Goal: Transaction & Acquisition: Purchase product/service

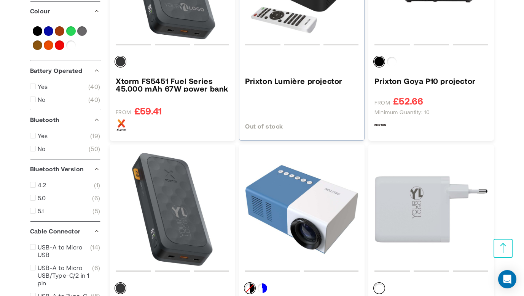
scroll to position [609, 0]
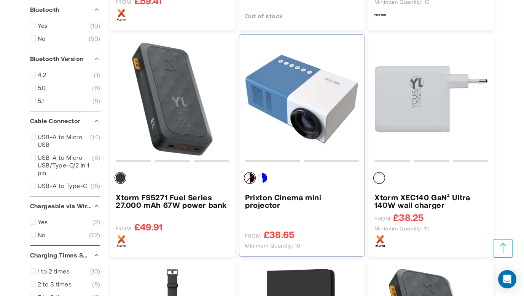
click at [299, 194] on h3 "Prixton Cinema mini projector" at bounding box center [302, 200] width 114 height 15
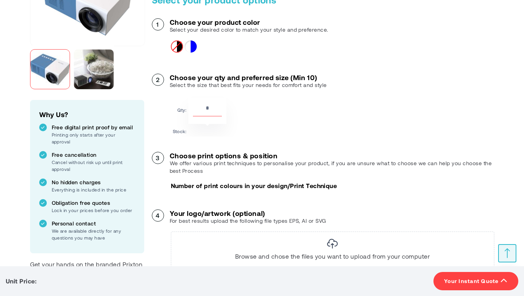
scroll to position [152, 0]
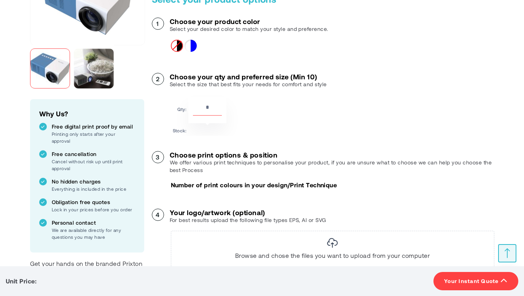
click at [327, 183] on p "Number of print colours in your design/Print Technique" at bounding box center [254, 185] width 166 height 8
click at [234, 186] on p "Number of print colours in your design/Print Technique" at bounding box center [254, 185] width 166 height 8
click at [195, 181] on p "Number of print colours in your design/Print Technique" at bounding box center [254, 185] width 166 height 8
click at [189, 169] on p "We offer various print techniques to personalise your product, if you are unsur…" at bounding box center [332, 165] width 325 height 15
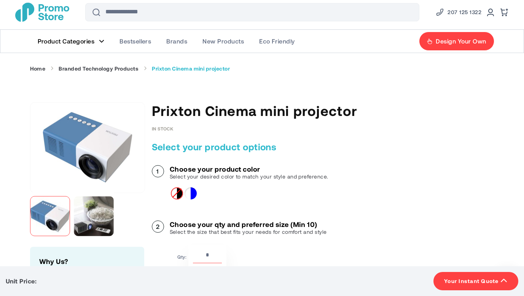
scroll to position [0, 0]
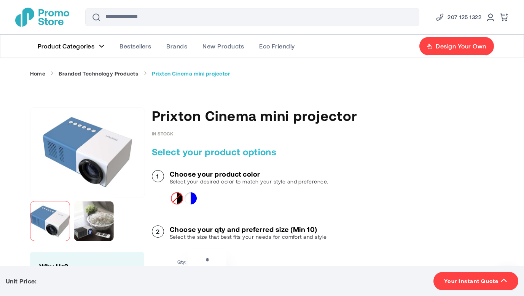
click at [168, 132] on span "In stock" at bounding box center [163, 133] width 22 height 5
drag, startPoint x: 150, startPoint y: 116, endPoint x: 397, endPoint y: 121, distance: 246.5
copy h1 "Prixton Cinema mini projector"
click at [93, 74] on link "Branded Technology Products" at bounding box center [99, 73] width 80 height 7
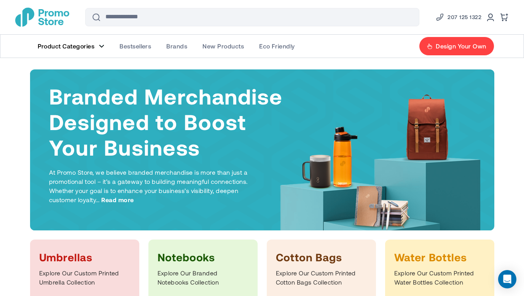
click at [67, 41] on link "Product Categories" at bounding box center [71, 46] width 82 height 23
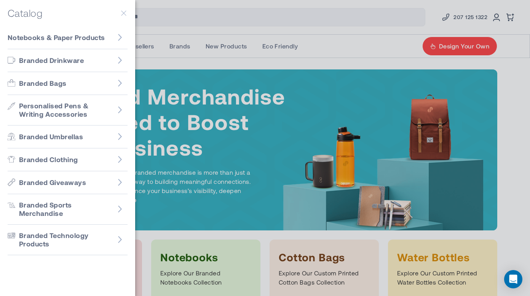
click at [217, 46] on div at bounding box center [265, 148] width 530 height 296
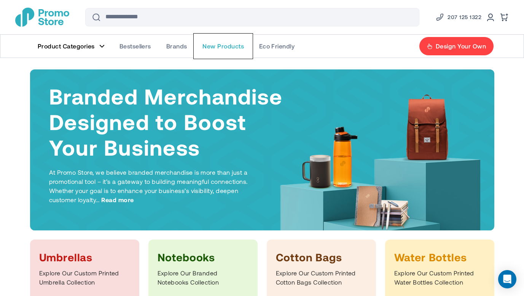
click at [217, 46] on span "New Products" at bounding box center [224, 46] width 42 height 8
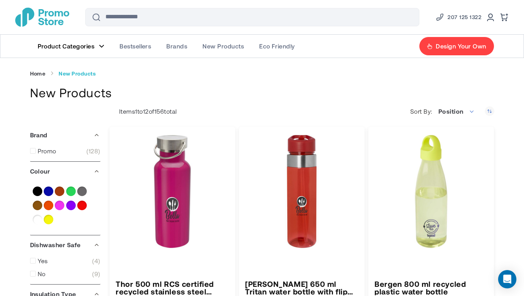
type input "****"
type input "******"
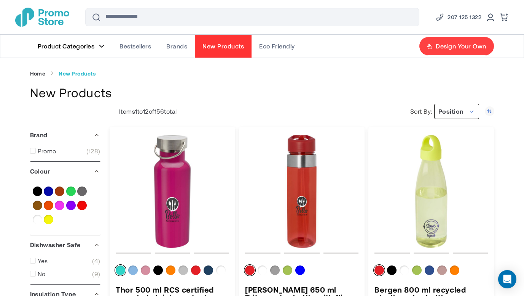
click at [470, 110] on span "Position" at bounding box center [457, 111] width 45 height 15
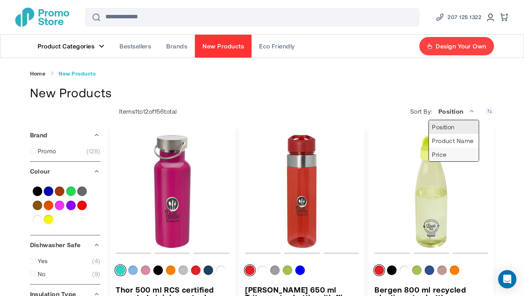
click at [461, 152] on li "Price" at bounding box center [454, 154] width 50 height 14
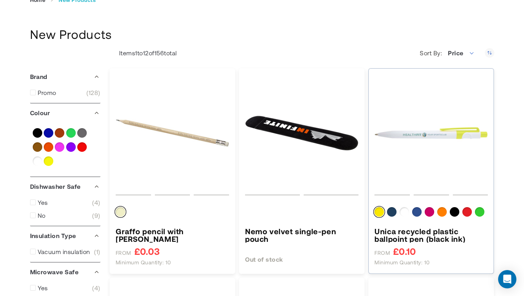
scroll to position [76, 0]
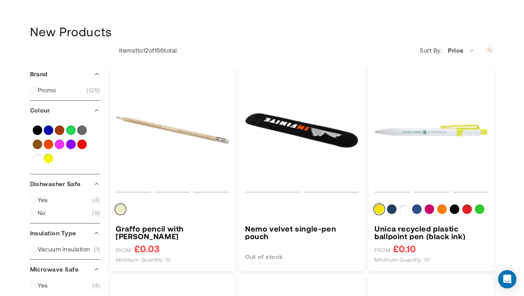
click at [488, 50] on icon "Set Descending Direction" at bounding box center [490, 50] width 10 height 10
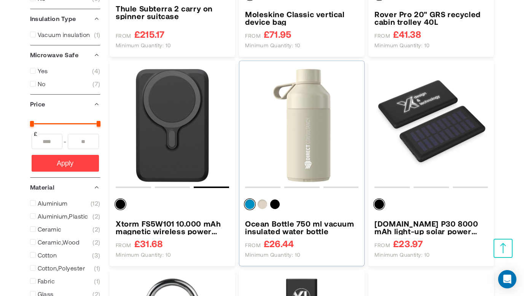
scroll to position [305, 0]
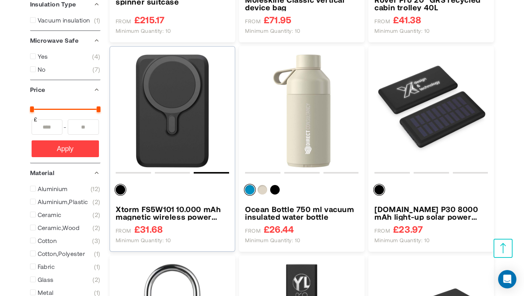
click at [200, 198] on div at bounding box center [173, 191] width 114 height 20
click at [197, 210] on h3 "Xtorm FS5W101 10.000 mAh magnetic wireless power bank" at bounding box center [173, 212] width 114 height 15
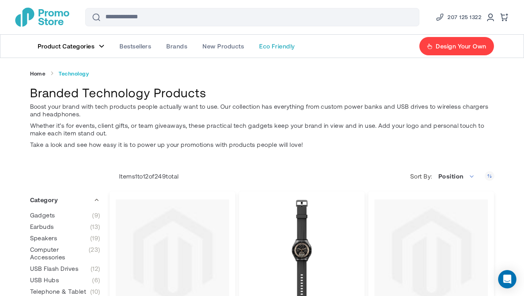
click at [282, 42] on link "Eco Friendly" at bounding box center [277, 46] width 51 height 23
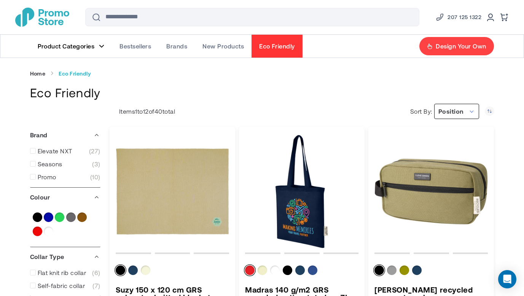
click at [463, 111] on span "Position" at bounding box center [451, 110] width 25 height 7
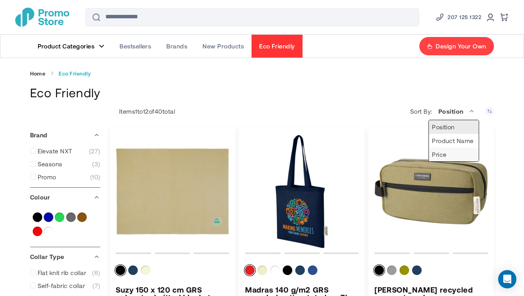
click at [462, 155] on li "Price" at bounding box center [454, 154] width 50 height 14
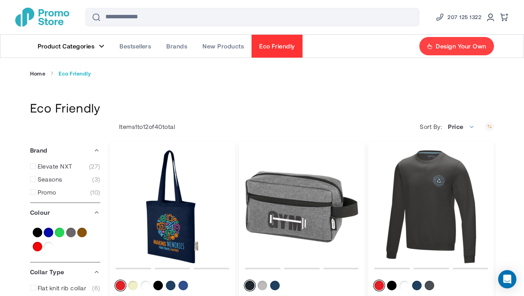
click at [491, 125] on use "Set Descending Direction" at bounding box center [490, 126] width 5 height 3
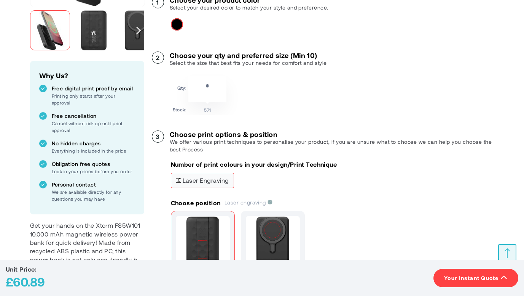
scroll to position [229, 0]
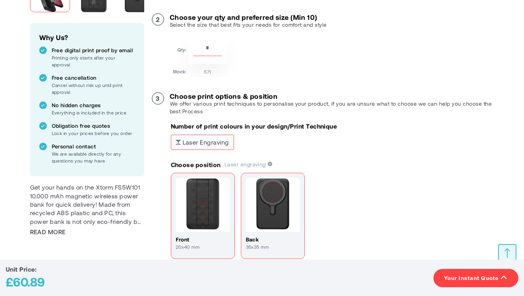
click at [284, 189] on img at bounding box center [273, 204] width 54 height 54
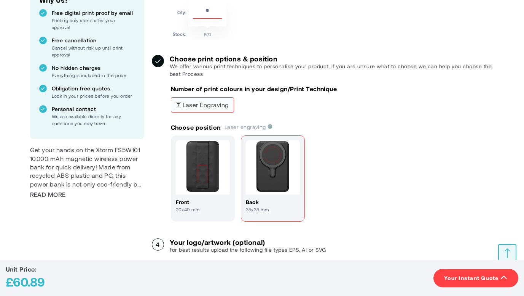
scroll to position [267, 0]
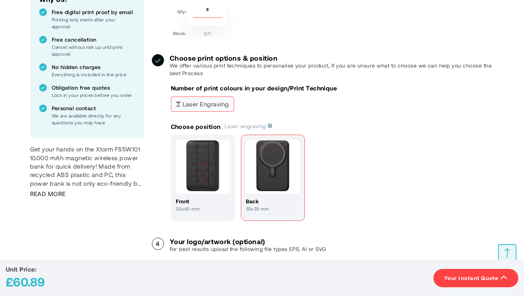
click at [224, 174] on img at bounding box center [203, 166] width 54 height 54
click at [262, 170] on img at bounding box center [273, 166] width 54 height 54
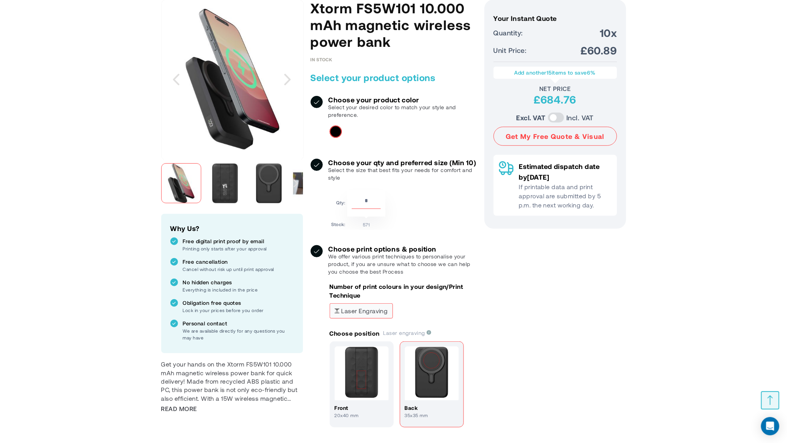
scroll to position [105, 0]
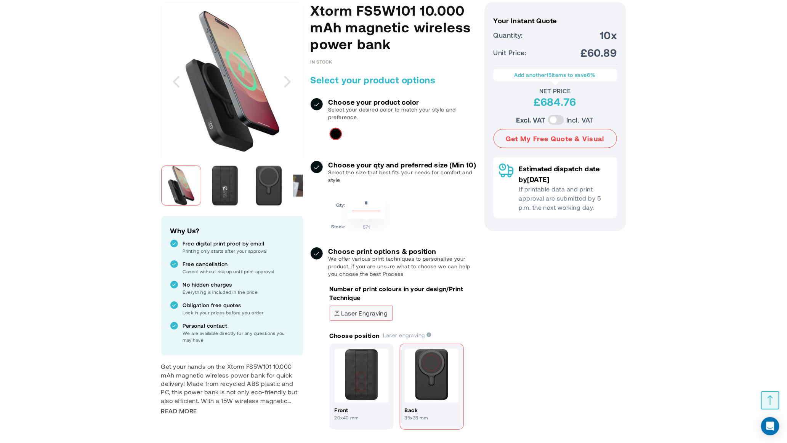
click at [524, 295] on div "Your Instant Quote Unit Price: £60.89 Your Instant Quote Quantity: 10x Unit Pri…" at bounding box center [555, 308] width 142 height 612
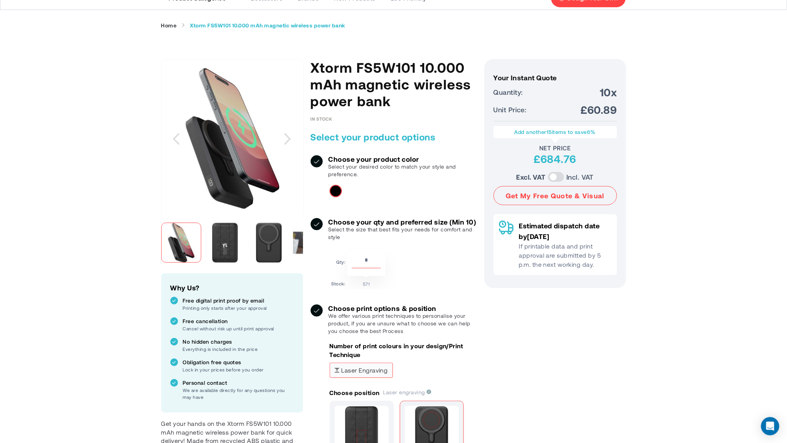
click at [230, 249] on img "Xtorm FS5W101 10.000 mAh magnetic wireless power bank" at bounding box center [225, 243] width 40 height 40
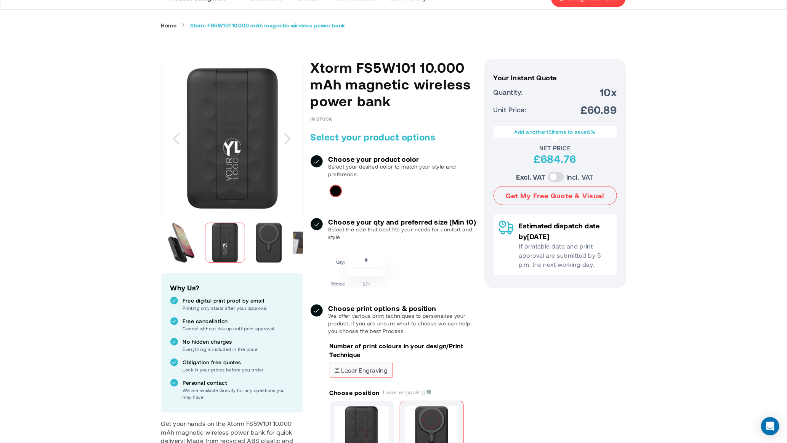
click at [259, 245] on img "Xtorm FS5W101 10.000 mAh magnetic wireless power bank" at bounding box center [269, 243] width 40 height 40
click at [197, 243] on img "Xtorm FS5W101 10.000 mAh magnetic wireless power bank" at bounding box center [181, 243] width 40 height 40
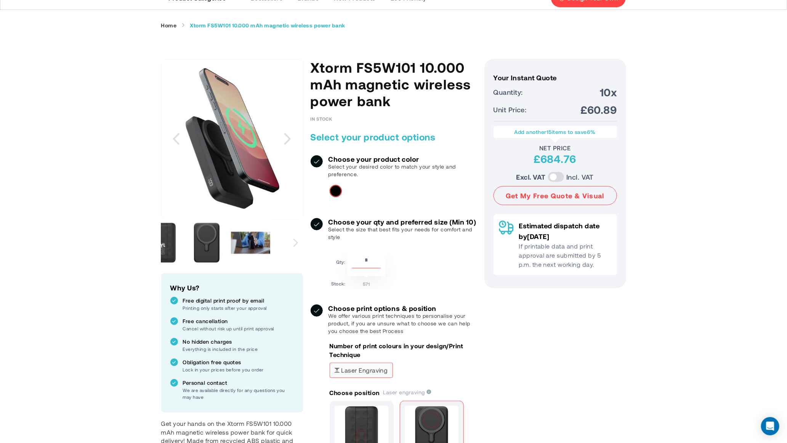
drag, startPoint x: 262, startPoint y: 248, endPoint x: 200, endPoint y: 253, distance: 62.3
click at [200, 253] on img "Xtorm FS5W101 10.000 mAh magnetic wireless power bank" at bounding box center [207, 243] width 40 height 40
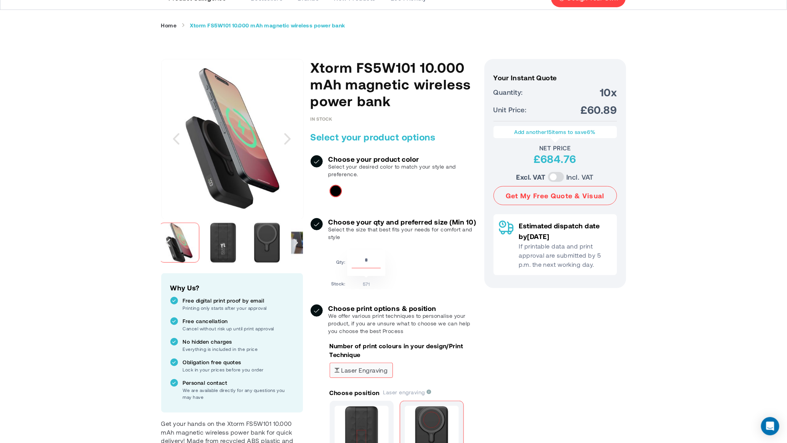
drag, startPoint x: 200, startPoint y: 251, endPoint x: 274, endPoint y: 246, distance: 74.1
click at [274, 246] on img "Xtorm FS5W101 10.000 mAh magnetic wireless power bank" at bounding box center [267, 243] width 40 height 40
click at [225, 234] on img "Xtorm FS5W101 10.000 mAh magnetic wireless power bank" at bounding box center [225, 243] width 40 height 40
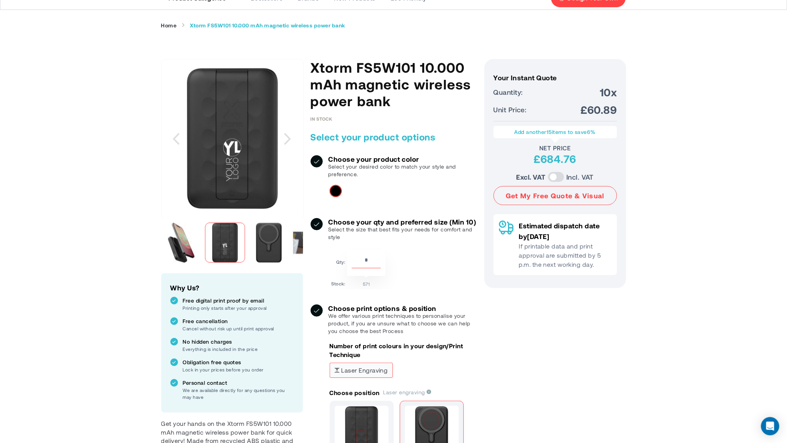
click at [262, 248] on img "Xtorm FS5W101 10.000 mAh magnetic wireless power bank" at bounding box center [269, 243] width 40 height 40
click at [201, 248] on div "Xtorm FS5W101 10.000 mAh magnetic wireless power bank" at bounding box center [183, 243] width 44 height 48
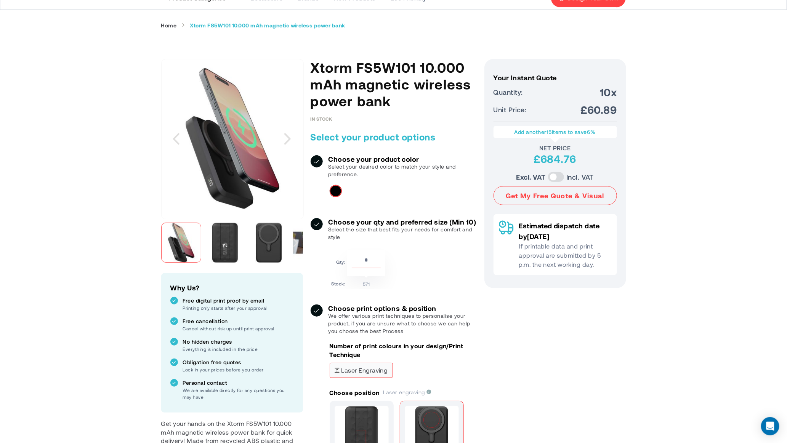
click at [218, 244] on img "Xtorm FS5W101 10.000 mAh magnetic wireless power bank" at bounding box center [225, 243] width 40 height 40
click at [219, 244] on img "Xtorm FS5W101 10.000 mAh magnetic wireless power bank" at bounding box center [225, 243] width 40 height 40
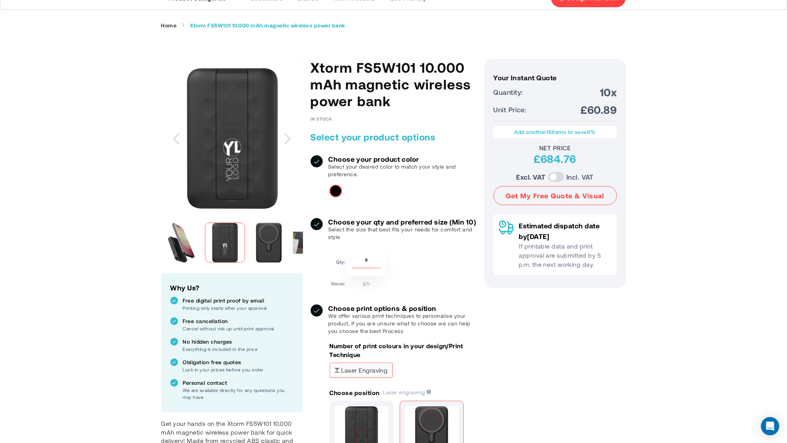
click at [197, 250] on img "Xtorm FS5W101 10.000 mAh magnetic wireless power bank" at bounding box center [181, 243] width 40 height 40
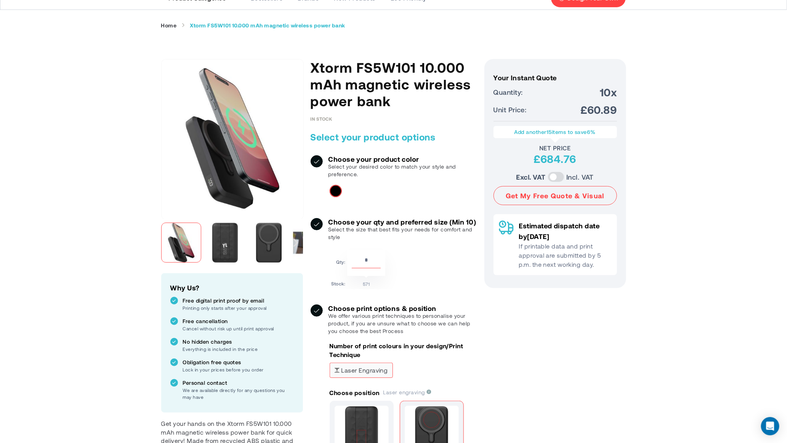
click at [335, 295] on p "Number of print colours in your design/Print Technique" at bounding box center [402, 350] width 147 height 17
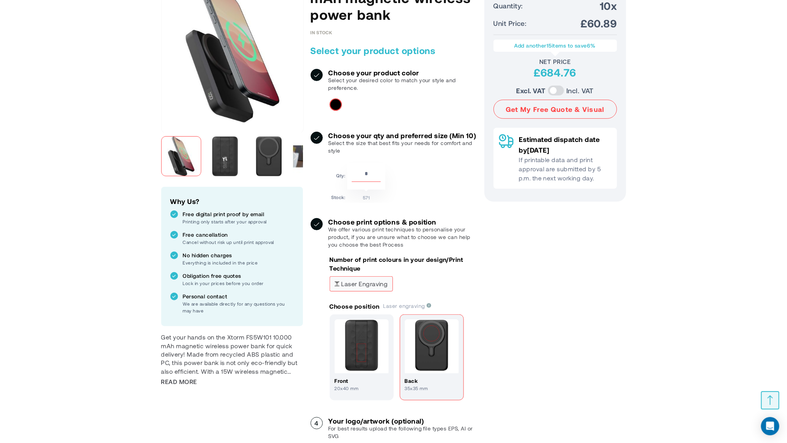
scroll to position [0, 0]
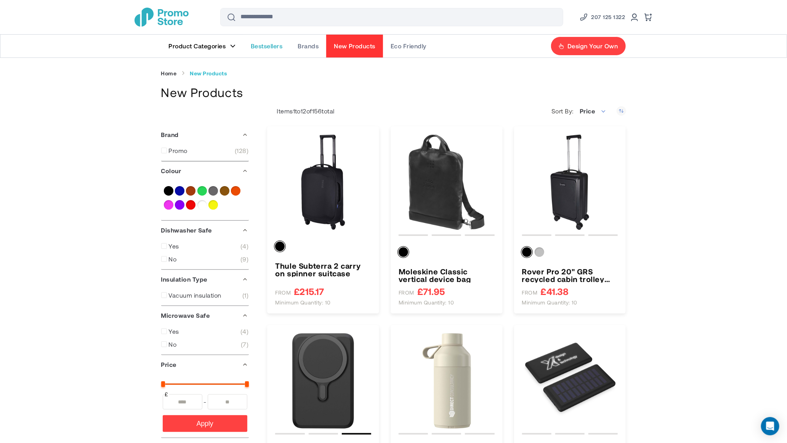
click at [264, 46] on span "Bestsellers" at bounding box center [267, 46] width 32 height 8
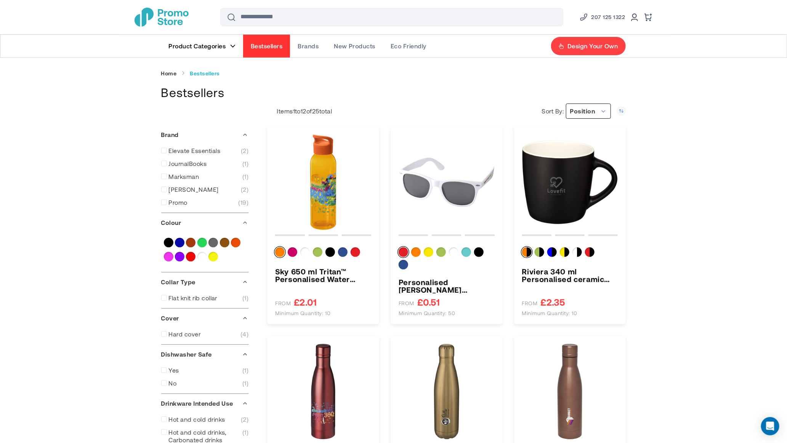
click at [603, 109] on span "Position" at bounding box center [588, 111] width 45 height 15
click at [575, 155] on li "Price" at bounding box center [585, 154] width 50 height 14
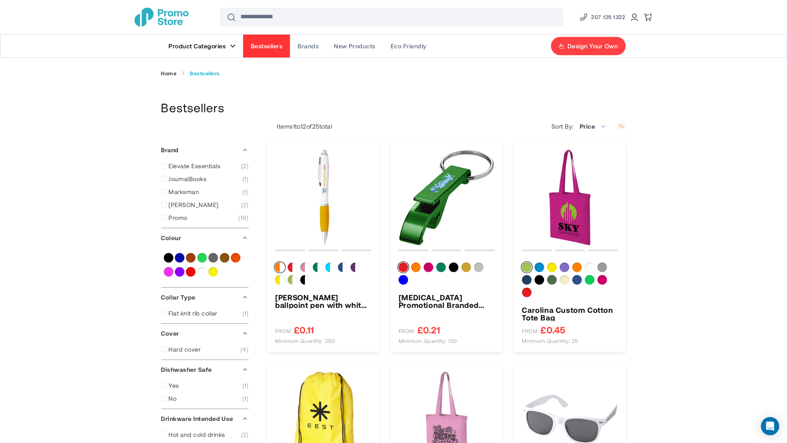
click at [621, 125] on icon "Set Descending Direction" at bounding box center [621, 126] width 10 height 10
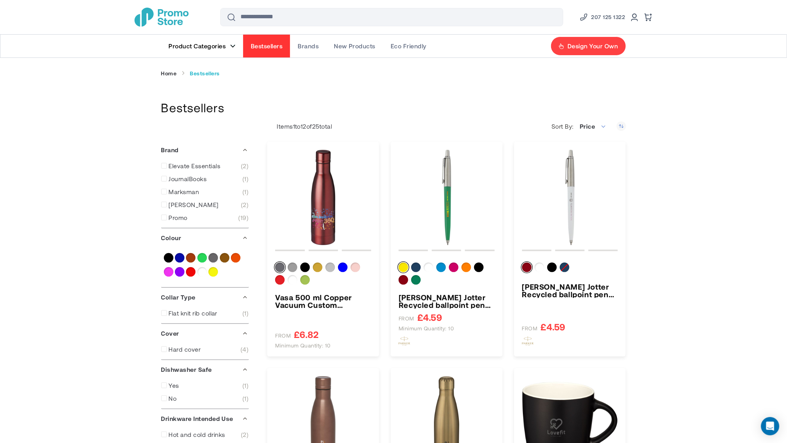
click at [223, 41] on link "Product Categories" at bounding box center [202, 46] width 82 height 23
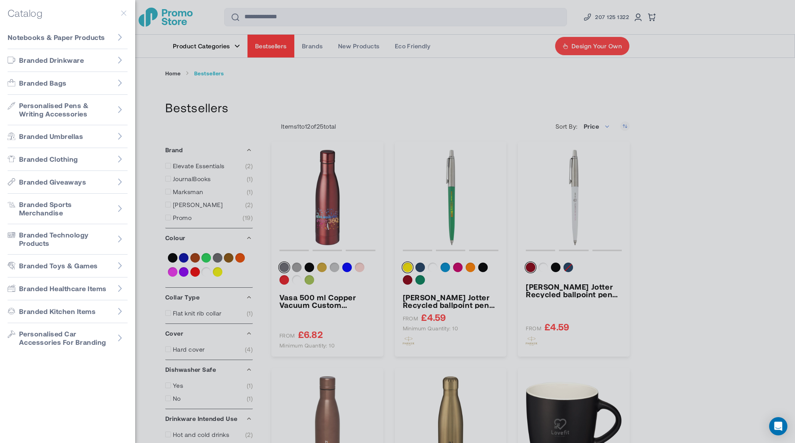
click at [161, 61] on div at bounding box center [397, 221] width 795 height 443
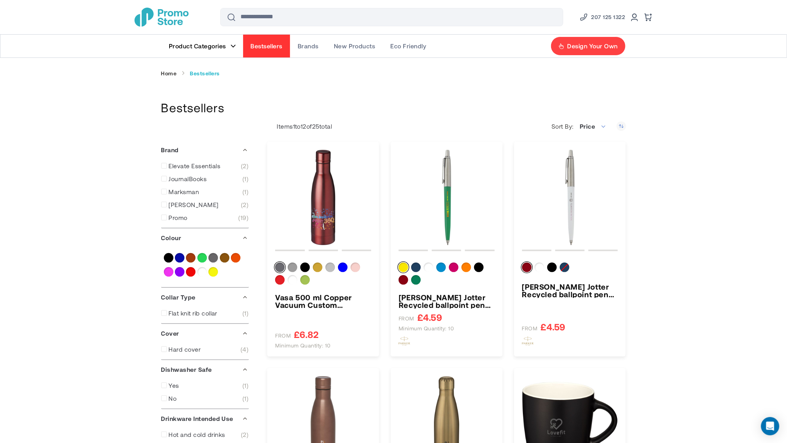
click at [171, 71] on link "Home" at bounding box center [169, 73] width 16 height 7
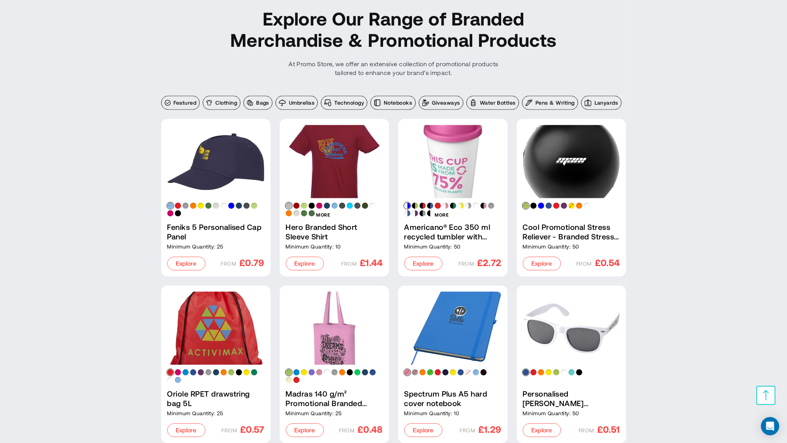
scroll to position [743, 0]
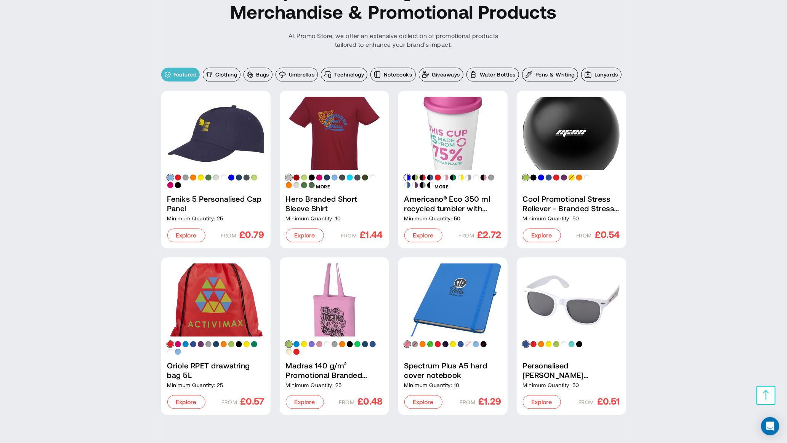
click at [180, 75] on span "Featured" at bounding box center [185, 75] width 23 height 8
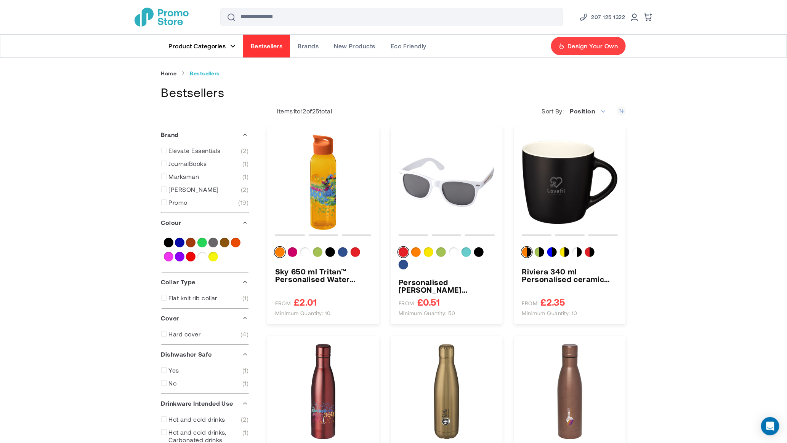
click at [228, 51] on link "Product Categories" at bounding box center [202, 46] width 82 height 23
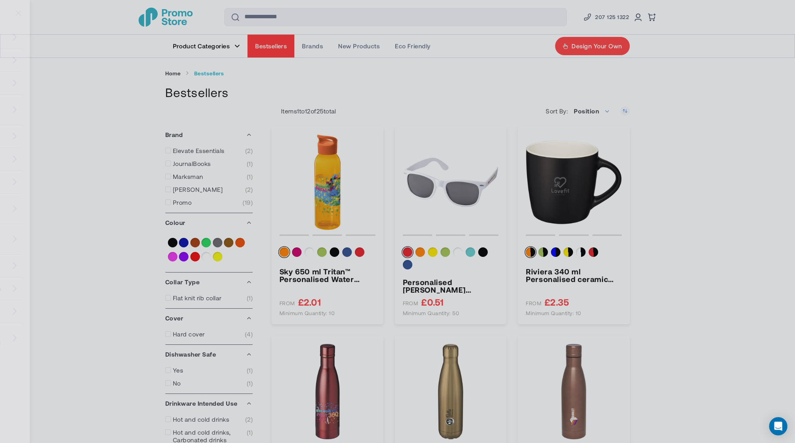
click at [245, 69] on div at bounding box center [397, 221] width 795 height 443
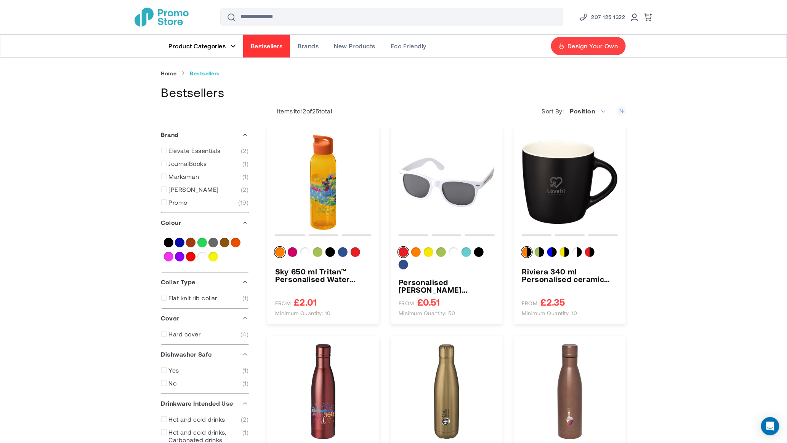
click at [170, 70] on link "Home" at bounding box center [169, 73] width 16 height 7
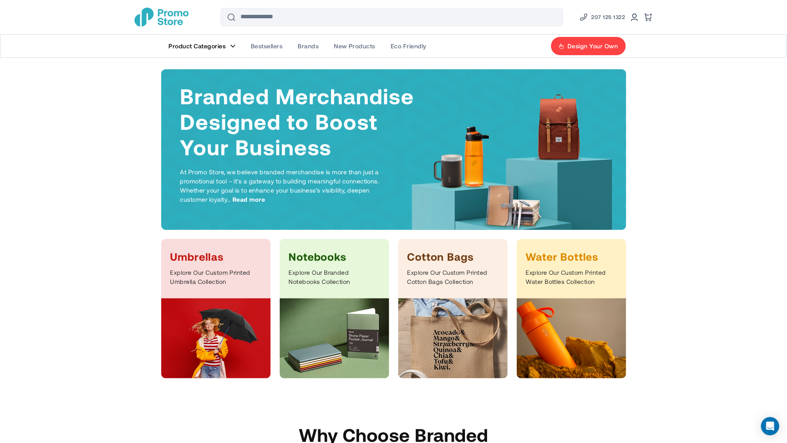
click at [214, 47] on span "Product Categories" at bounding box center [197, 46] width 57 height 8
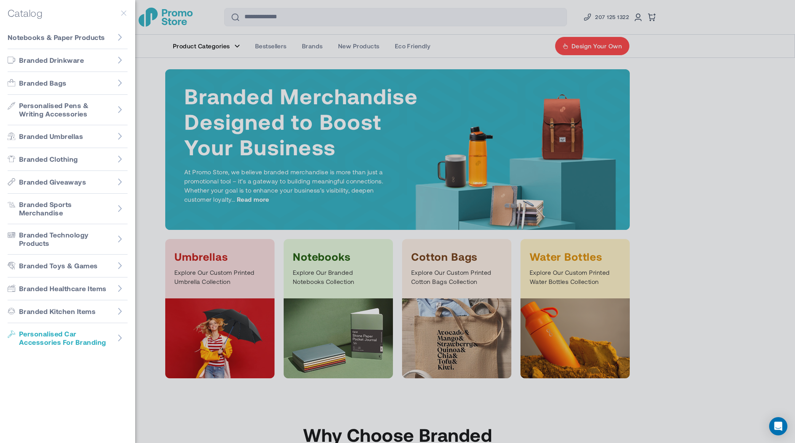
click at [99, 330] on span "Personalised Car Accessories For Branding" at bounding box center [65, 338] width 93 height 17
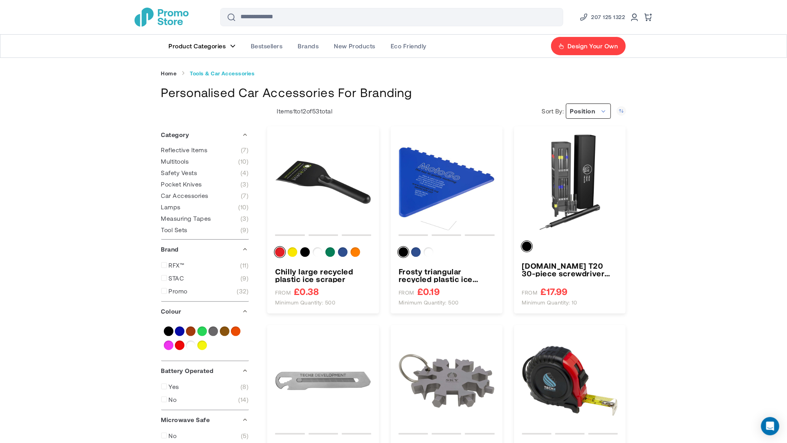
click at [587, 110] on span "Position" at bounding box center [582, 110] width 25 height 7
click at [580, 154] on li "Price" at bounding box center [585, 154] width 50 height 14
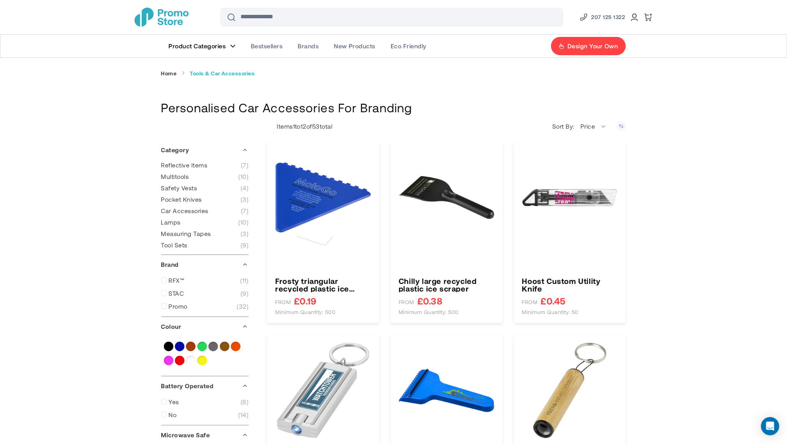
type input "****"
type input "*****"
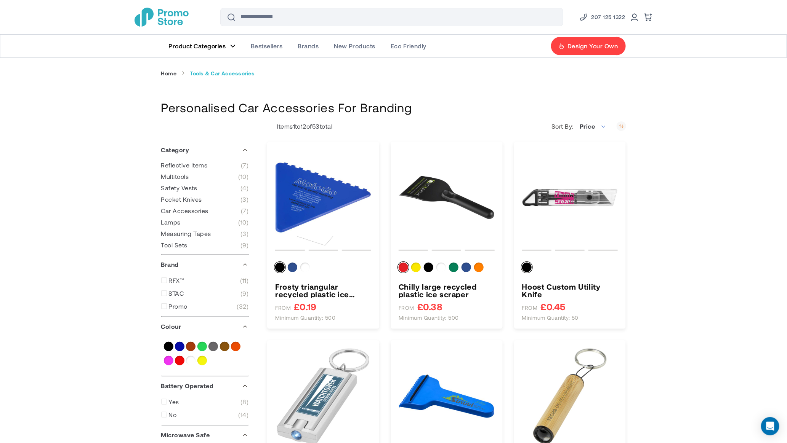
click at [620, 125] on icon "Set Descending Direction" at bounding box center [621, 126] width 10 height 10
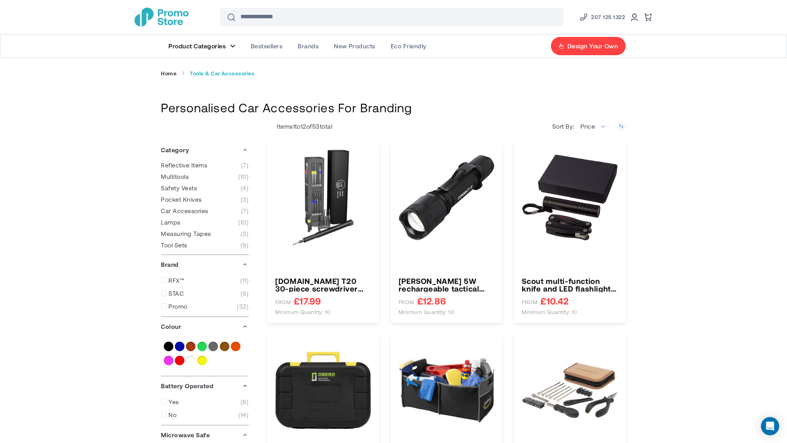
type input "****"
type input "*****"
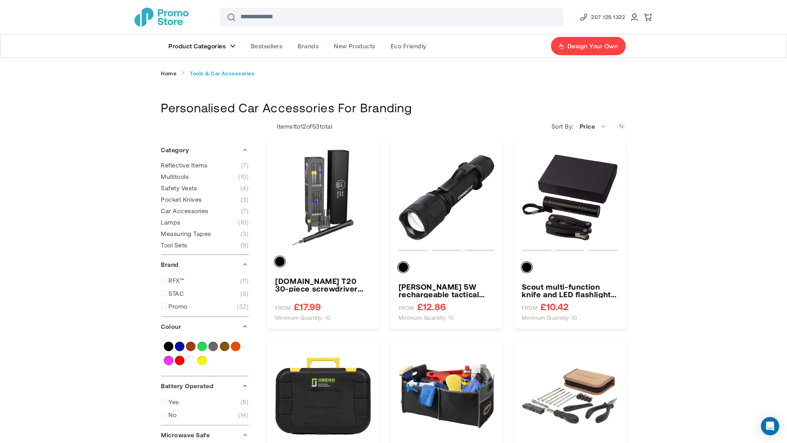
click at [172, 71] on link "Home" at bounding box center [169, 73] width 16 height 7
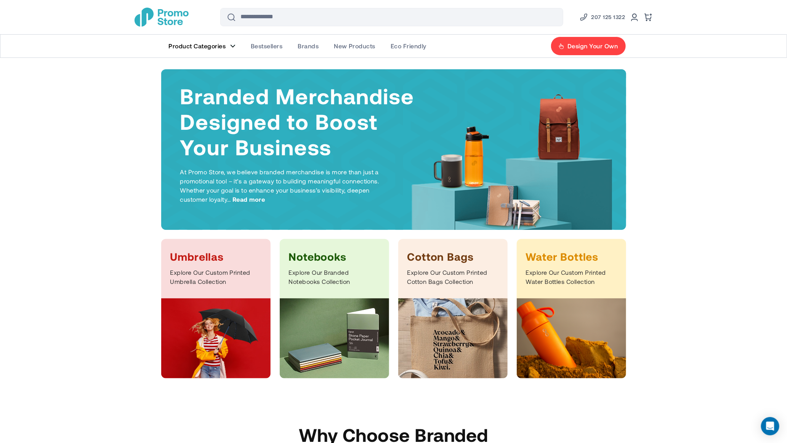
click at [193, 44] on span "Product Categories" at bounding box center [197, 46] width 57 height 8
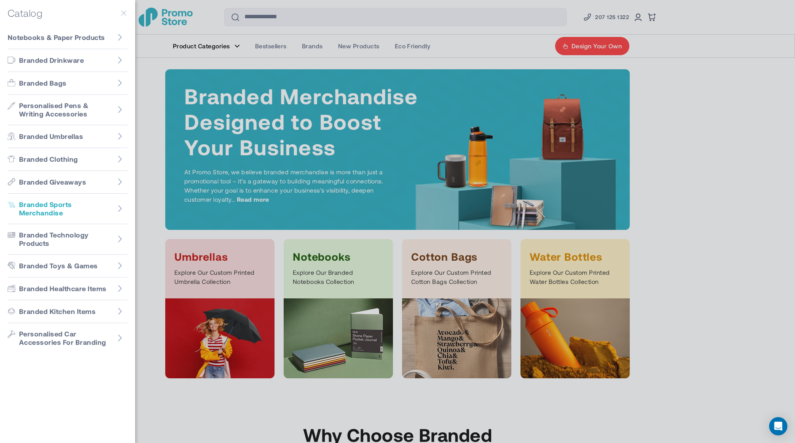
click at [88, 208] on span "Branded Sports Merchandise" at bounding box center [65, 208] width 93 height 17
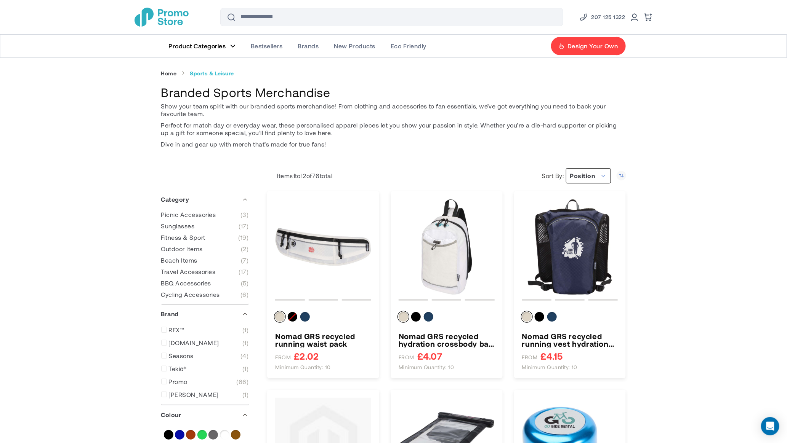
click at [597, 179] on span "Position" at bounding box center [588, 175] width 45 height 15
click at [579, 222] on li "Price" at bounding box center [585, 219] width 50 height 14
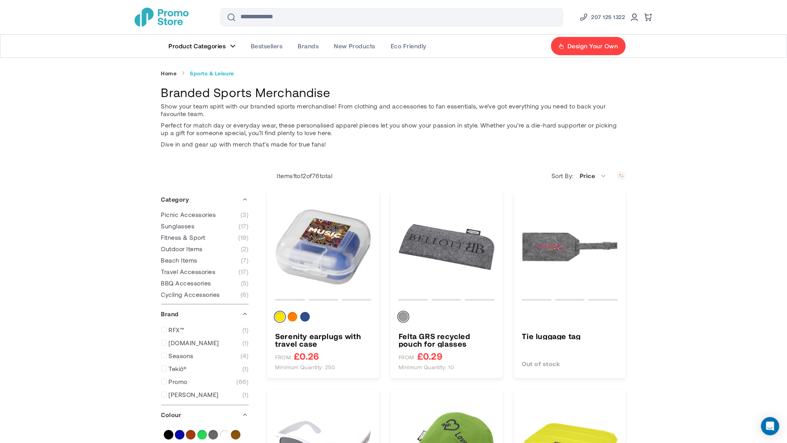
click at [618, 176] on icon "Set Descending Direction" at bounding box center [621, 176] width 10 height 10
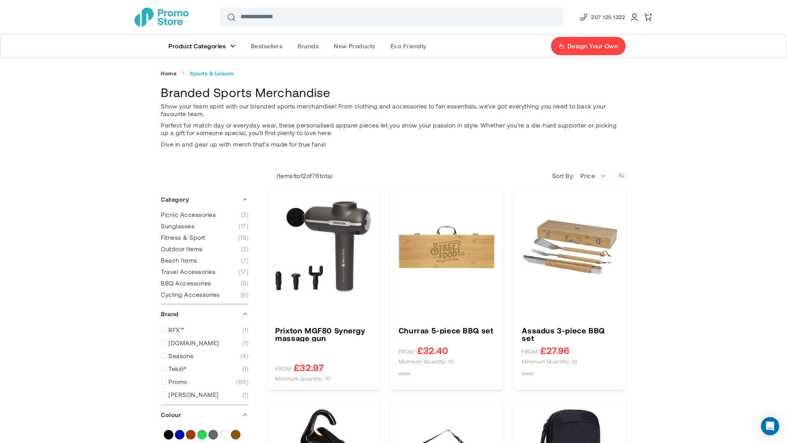
type input "****"
type input "*****"
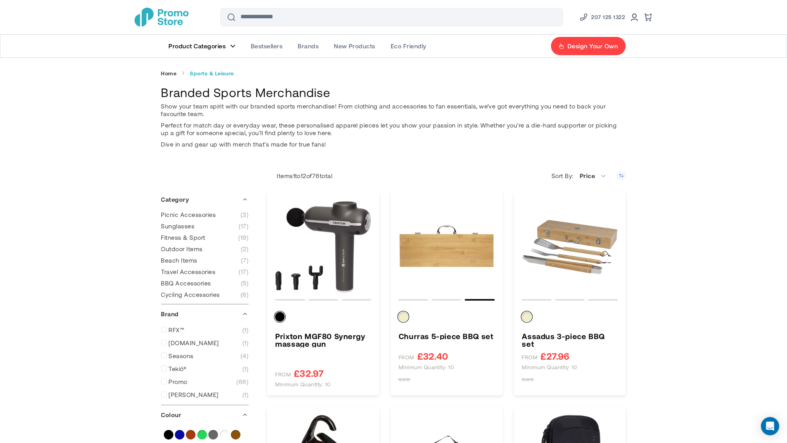
click at [213, 45] on span "Product Categories" at bounding box center [197, 46] width 57 height 8
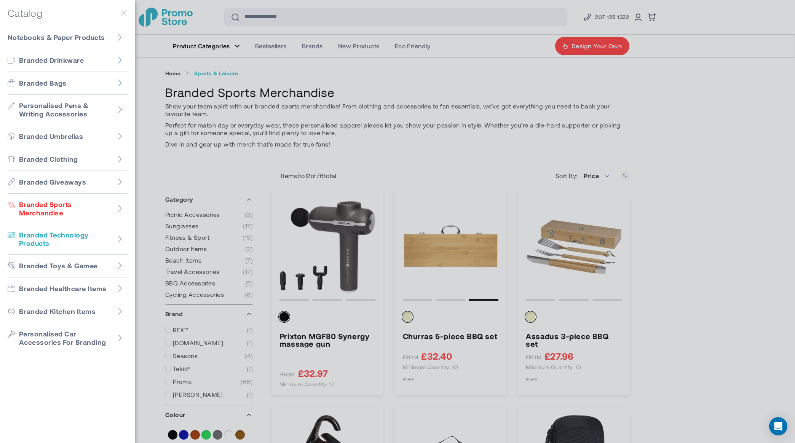
click at [93, 245] on span "Branded Technology Products" at bounding box center [65, 239] width 93 height 17
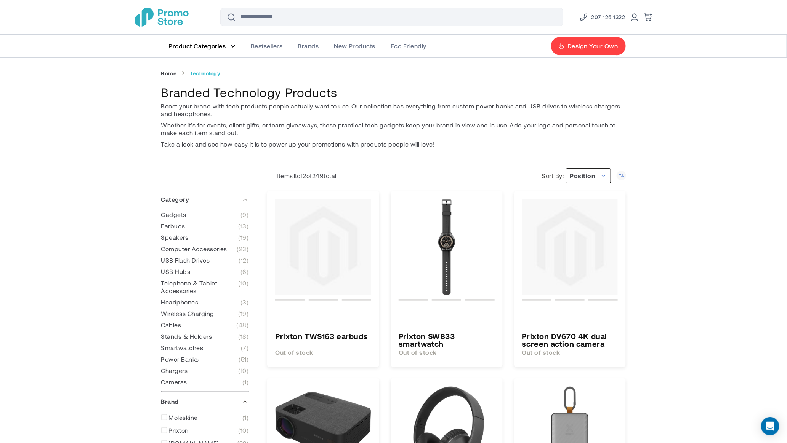
click at [596, 174] on span "Position" at bounding box center [588, 175] width 45 height 15
click at [583, 219] on li "Price" at bounding box center [585, 219] width 50 height 14
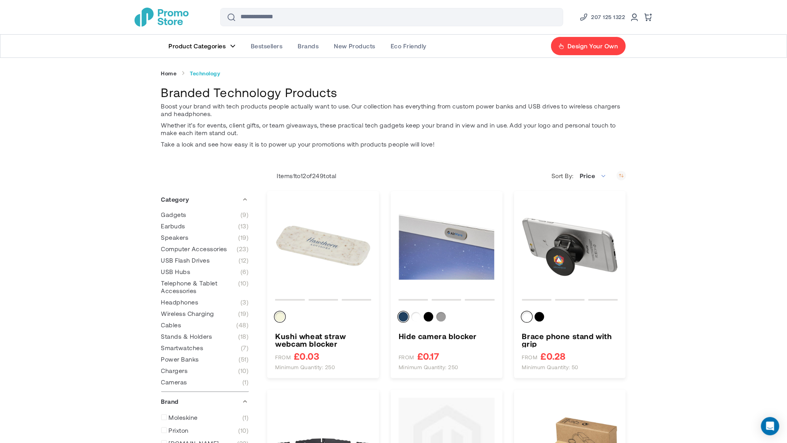
click at [619, 174] on icon "Set Descending Direction" at bounding box center [621, 176] width 10 height 10
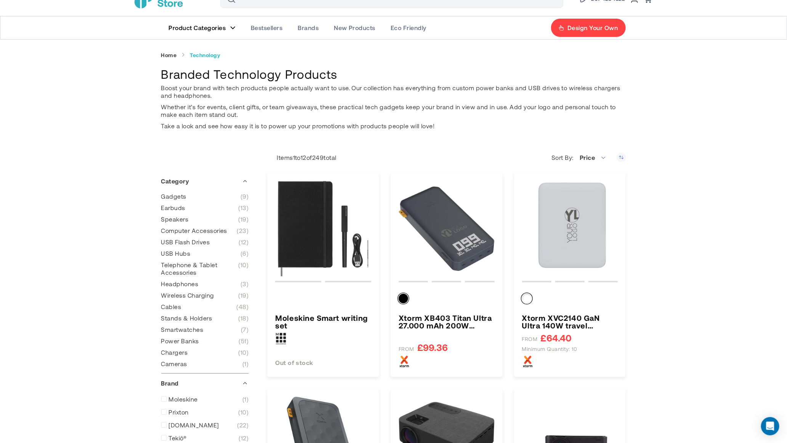
scroll to position [57, 0]
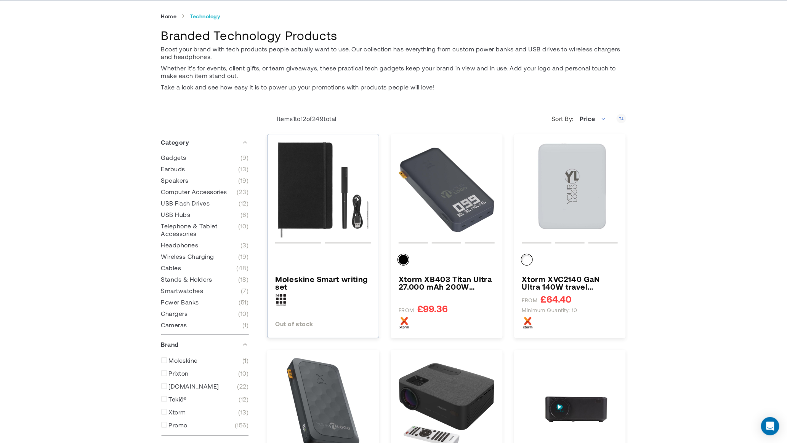
click at [303, 295] on div at bounding box center [322, 300] width 94 height 13
click at [483, 298] on div "Xtorm XB403 Titan Ultra 27.000 mAh 200W laptop power bank FROM £99.36" at bounding box center [446, 291] width 96 height 80
click at [474, 281] on h3 "Xtorm XB403 Titan Ultra 27.000 mAh 200W laptop power bank" at bounding box center [446, 282] width 96 height 15
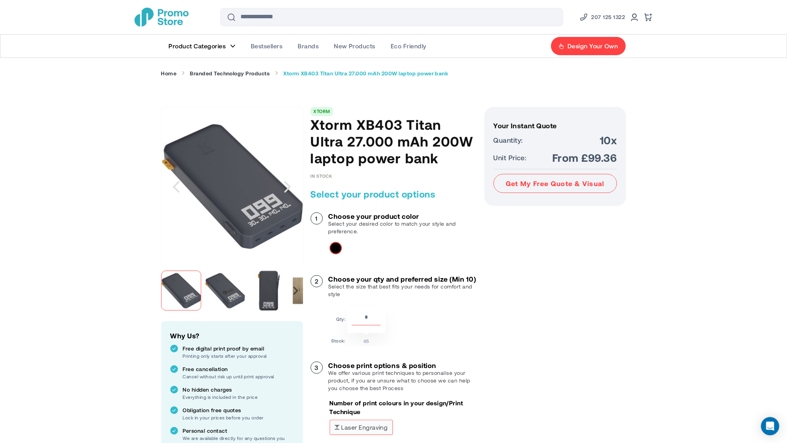
click at [297, 290] on div "Next" at bounding box center [295, 291] width 5 height 8
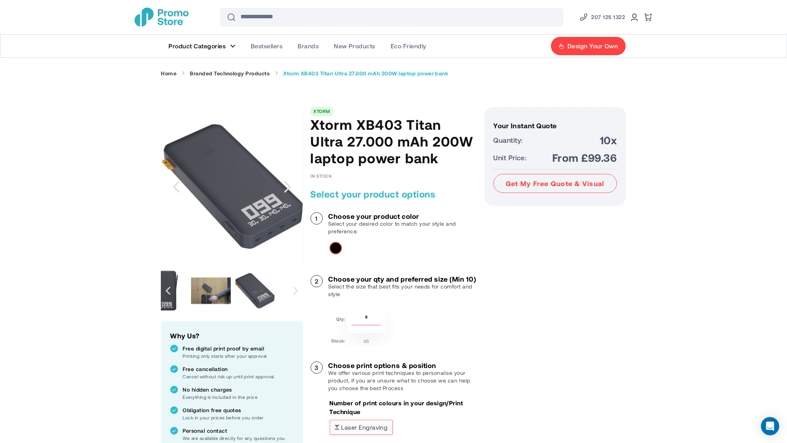
click at [223, 295] on img "Xtorm XB403 Titan Ultra 27.000 mAh 200W laptop power bank" at bounding box center [211, 291] width 40 height 40
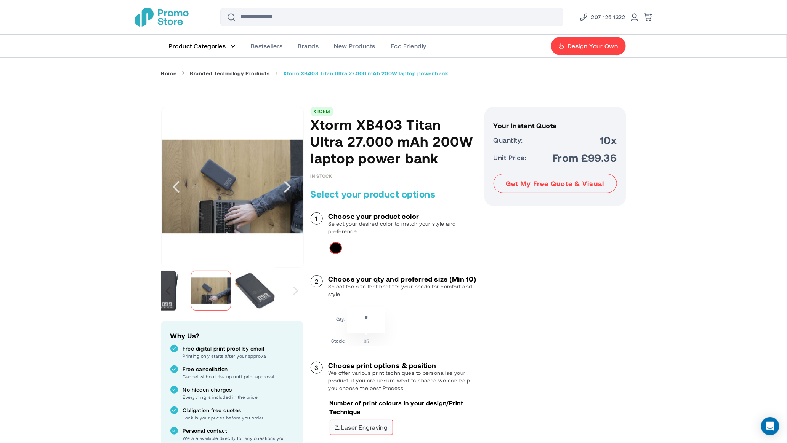
click at [168, 287] on div "Previous" at bounding box center [168, 291] width 5 height 8
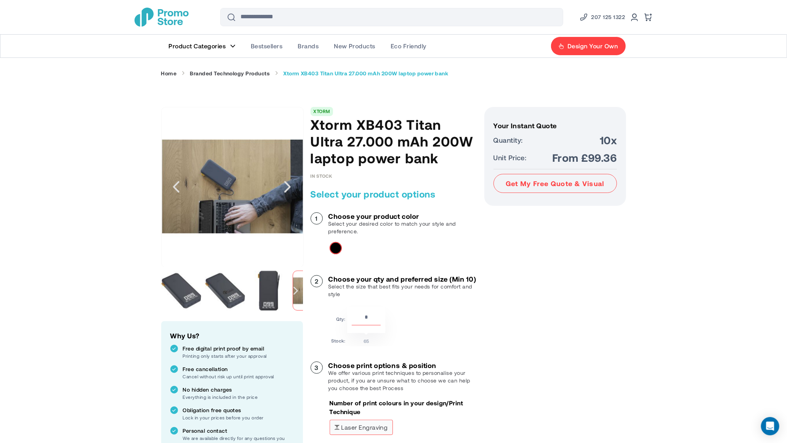
click at [195, 297] on img "Xtorm XB403 Titan Ultra 27.000 mAh 200W laptop power bank" at bounding box center [181, 291] width 40 height 40
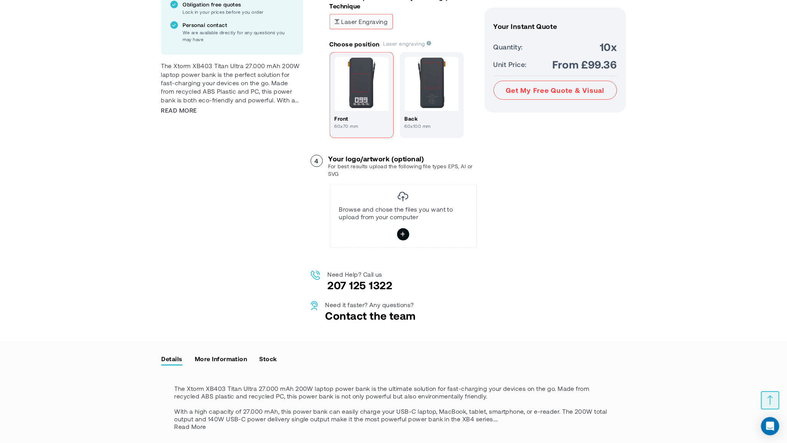
scroll to position [571, 0]
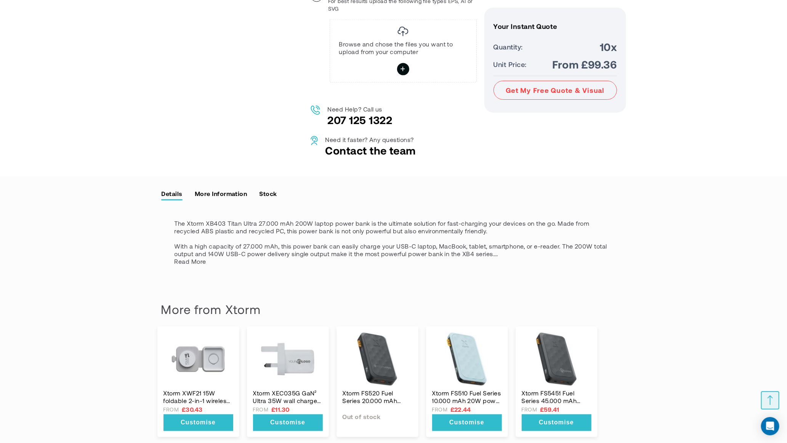
click at [224, 199] on link "More Information" at bounding box center [220, 193] width 53 height 11
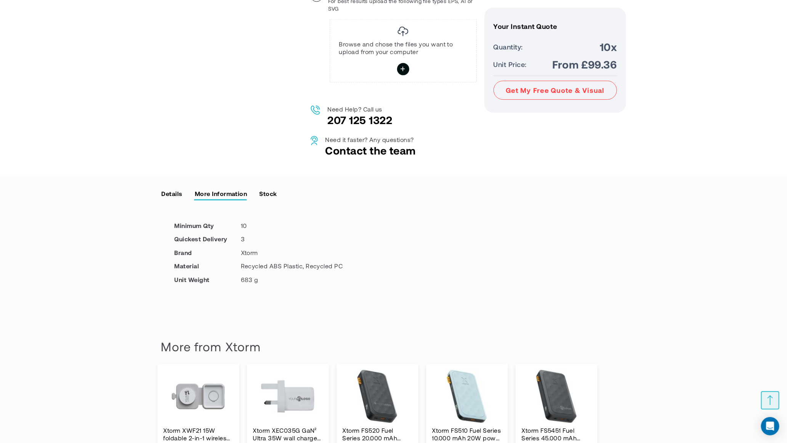
click at [178, 198] on link "Details" at bounding box center [172, 193] width 22 height 11
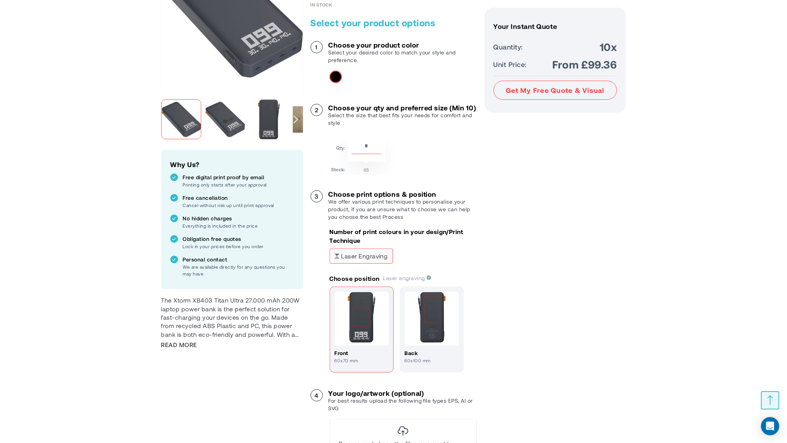
scroll to position [114, 0]
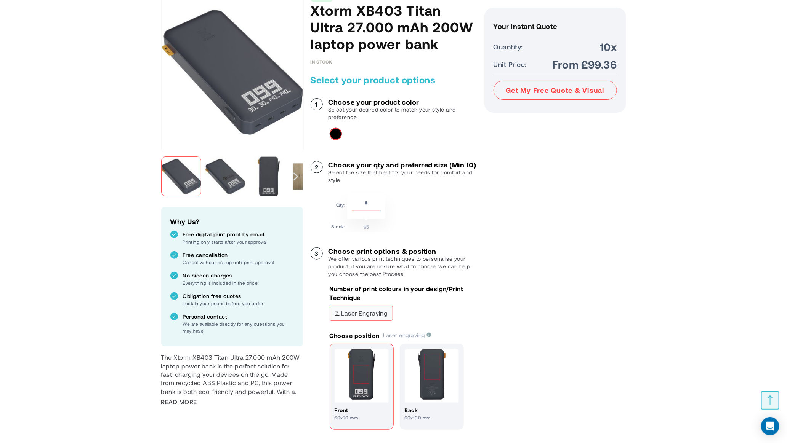
drag, startPoint x: 231, startPoint y: 86, endPoint x: 304, endPoint y: 145, distance: 94.3
click at [305, 145] on div "Skip to the end of the images gallery Skip to the beginning of the images galle…" at bounding box center [393, 304] width 465 height 622
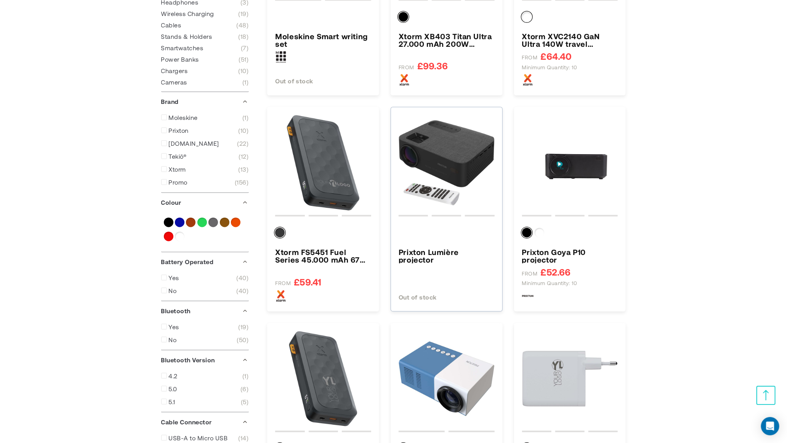
scroll to position [343, 0]
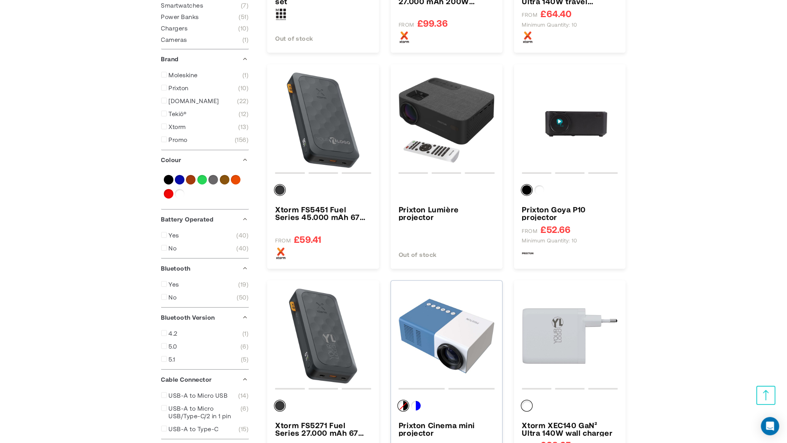
click at [458, 329] on img "Prixton Cinema mini projector" at bounding box center [446, 337] width 96 height 96
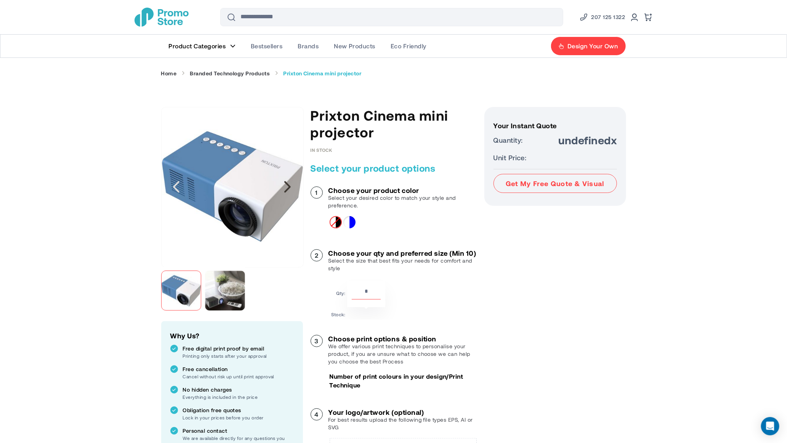
drag, startPoint x: 231, startPoint y: 167, endPoint x: 299, endPoint y: 162, distance: 68.7
click at [299, 162] on div at bounding box center [232, 187] width 142 height 160
drag, startPoint x: 245, startPoint y: 169, endPoint x: 441, endPoint y: 187, distance: 196.2
click at [441, 187] on div "Skip to the end of the images gallery Skip to the beginning of the images galle…" at bounding box center [393, 341] width 465 height 469
drag, startPoint x: 211, startPoint y: 179, endPoint x: 244, endPoint y: 205, distance: 41.0
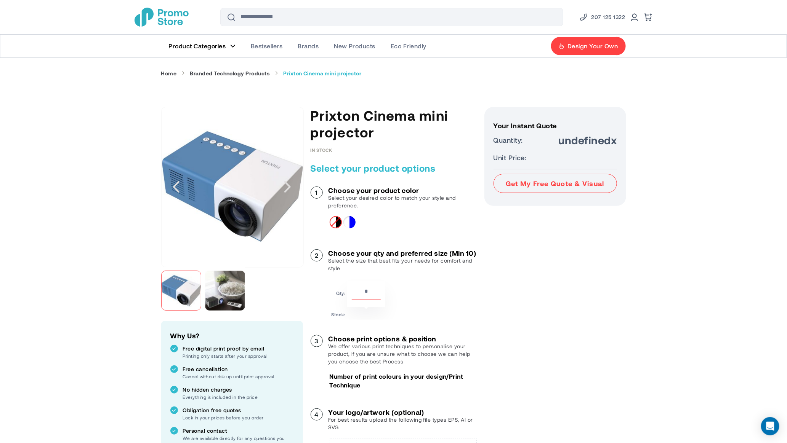
click at [244, 205] on img at bounding box center [232, 187] width 142 height 142
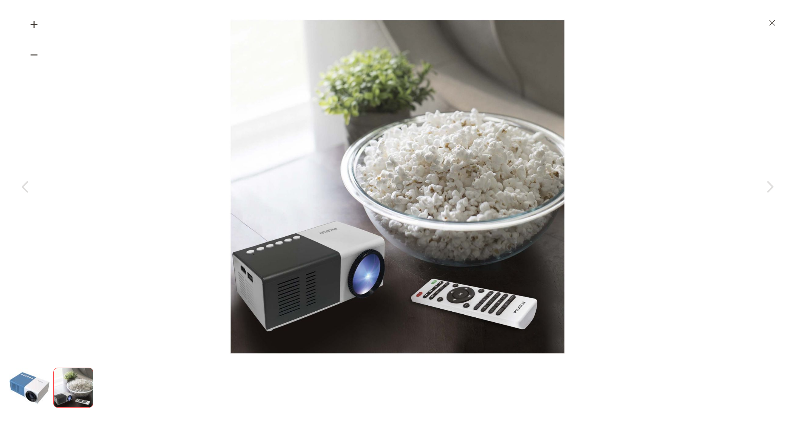
click at [24, 385] on img "Prixton Cinema mini projector" at bounding box center [30, 388] width 40 height 40
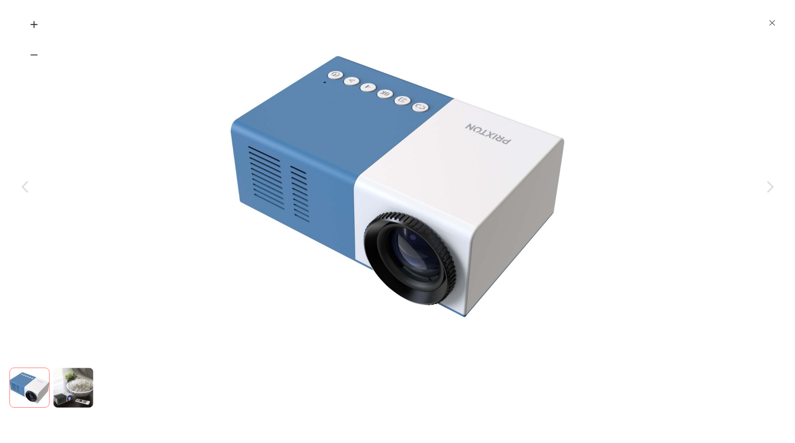
drag, startPoint x: 344, startPoint y: 182, endPoint x: 423, endPoint y: 243, distance: 99.2
click at [423, 243] on img at bounding box center [398, 187] width 336 height 336
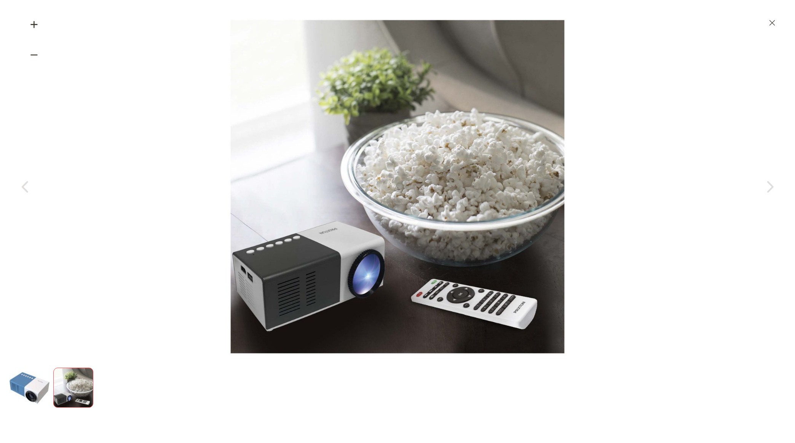
click at [32, 381] on img "Prixton Cinema mini projector" at bounding box center [30, 388] width 40 height 40
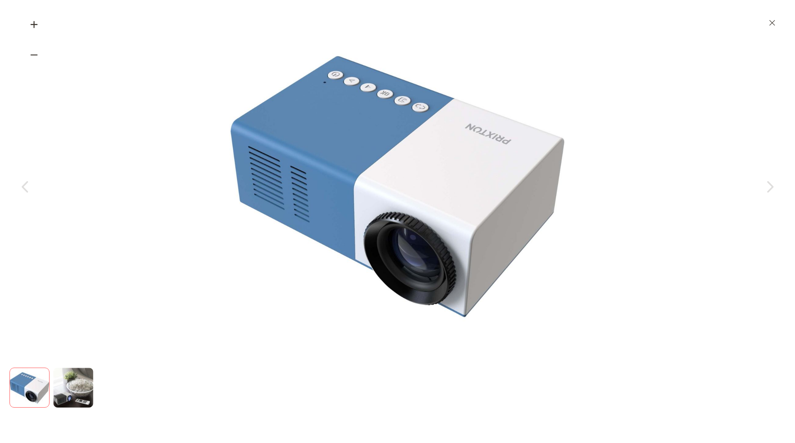
click at [410, 163] on img at bounding box center [398, 187] width 336 height 336
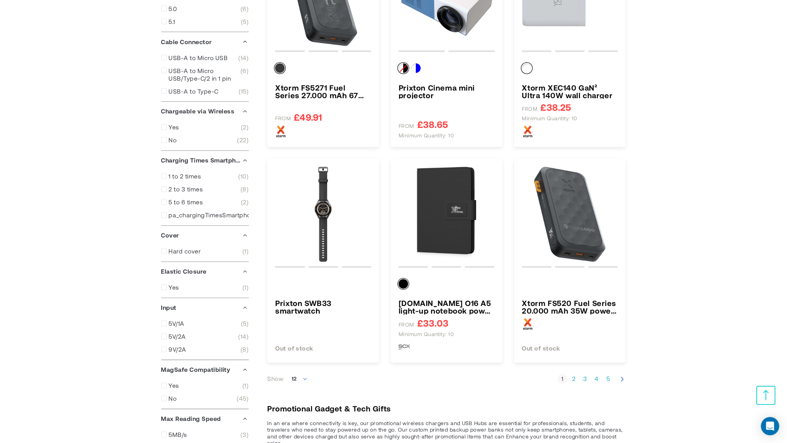
scroll to position [738, 0]
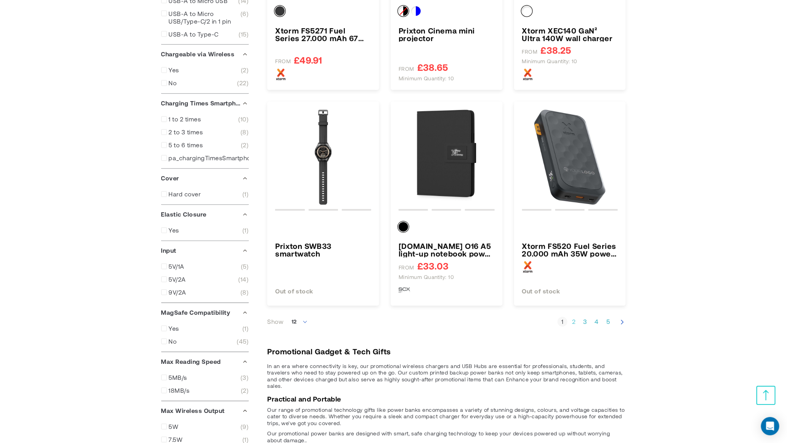
click at [571, 320] on link "Page 2" at bounding box center [574, 322] width 10 height 8
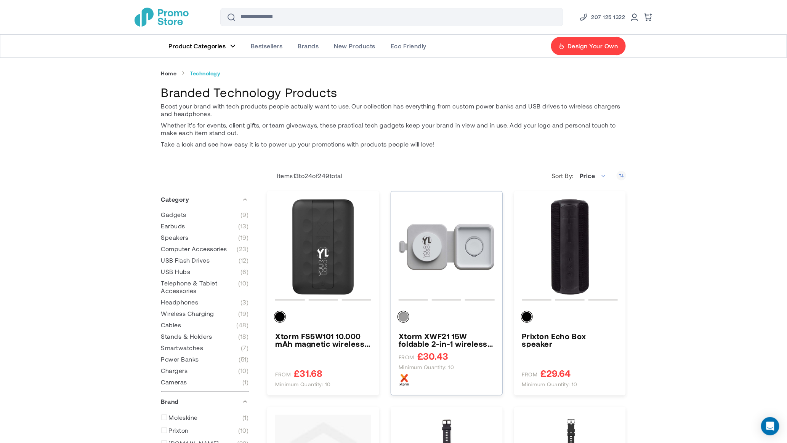
click at [479, 326] on div at bounding box center [446, 319] width 96 height 20
click at [462, 337] on h3 "Xtorm XWF21 15W foldable 2-in-1 wireless travel charger" at bounding box center [446, 340] width 96 height 15
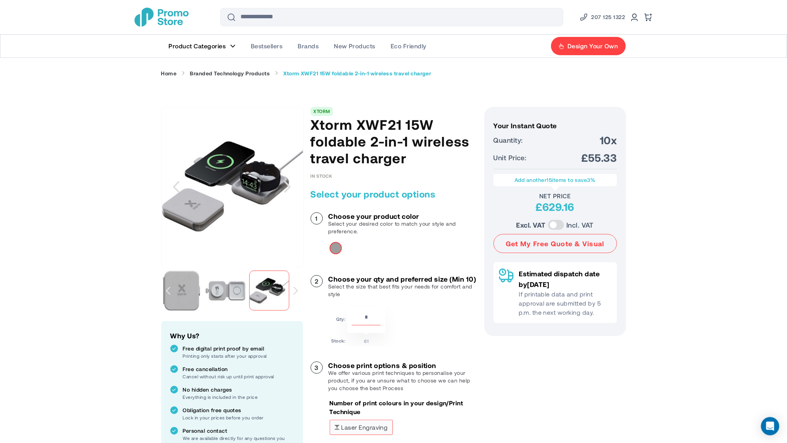
drag, startPoint x: 208, startPoint y: 293, endPoint x: 208, endPoint y: 286, distance: 6.1
click at [208, 286] on img "Xtorm XWF21 15W foldable 2-in-1 wireless travel charger" at bounding box center [225, 291] width 40 height 40
drag, startPoint x: 233, startPoint y: 184, endPoint x: 243, endPoint y: 191, distance: 12.0
click at [299, 205] on div at bounding box center [232, 187] width 142 height 160
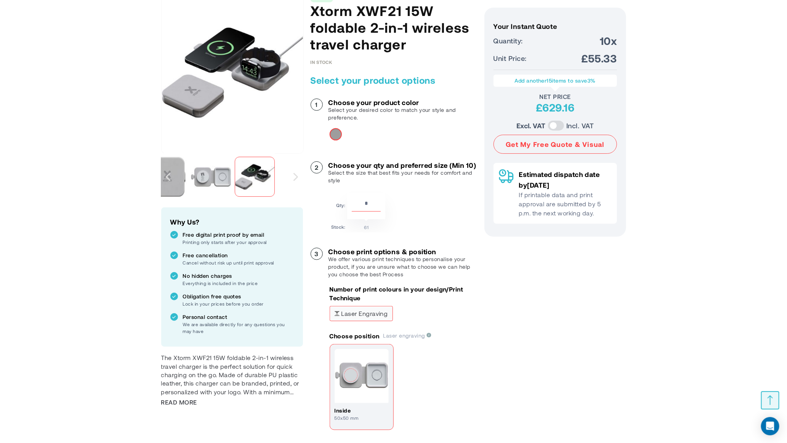
scroll to position [114, 0]
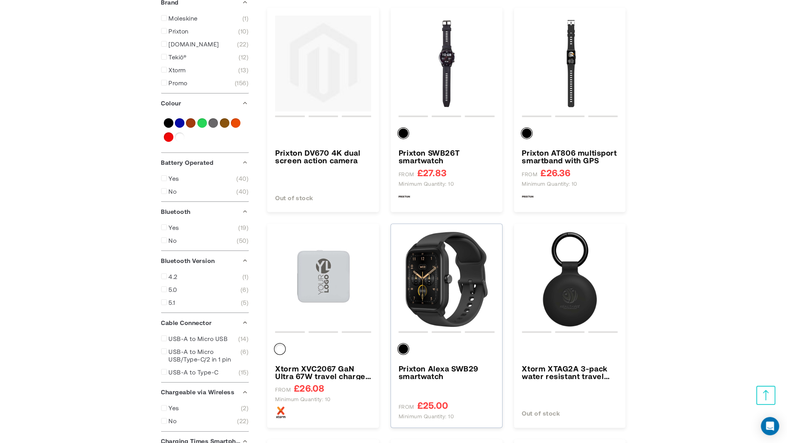
scroll to position [400, 0]
click at [473, 153] on h3 "Prixton SWB26T smartwatch" at bounding box center [446, 156] width 96 height 15
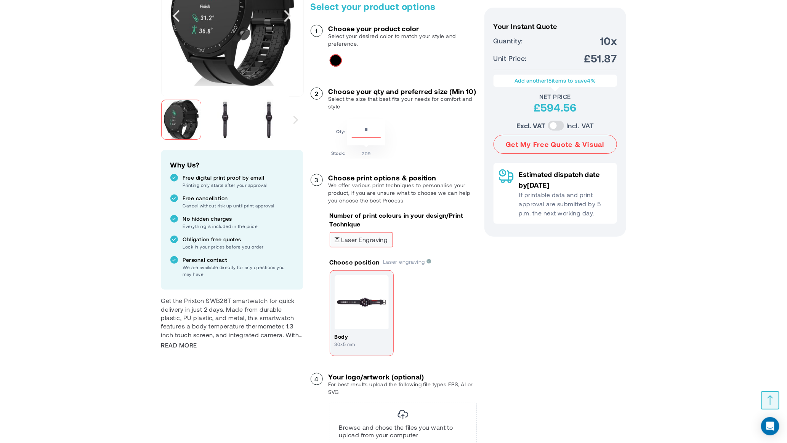
scroll to position [171, 0]
click at [377, 319] on img at bounding box center [361, 302] width 54 height 54
click at [225, 113] on img "Prixton SWB26T smartwatch" at bounding box center [225, 119] width 40 height 40
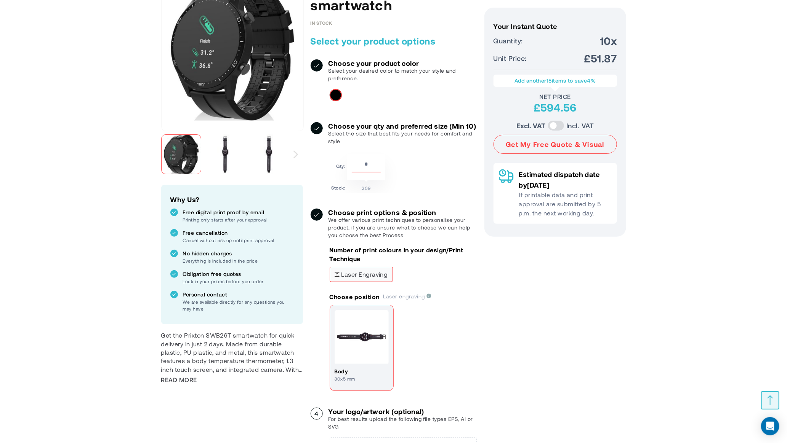
scroll to position [114, 0]
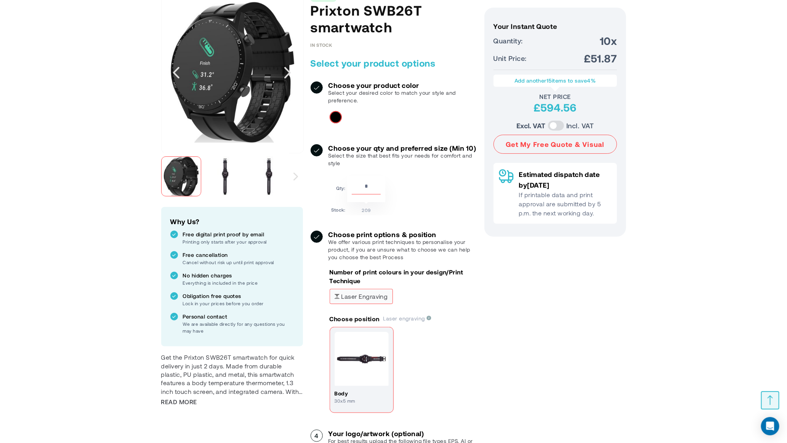
click at [225, 181] on img "Prixton SWB26T smartwatch" at bounding box center [225, 177] width 40 height 40
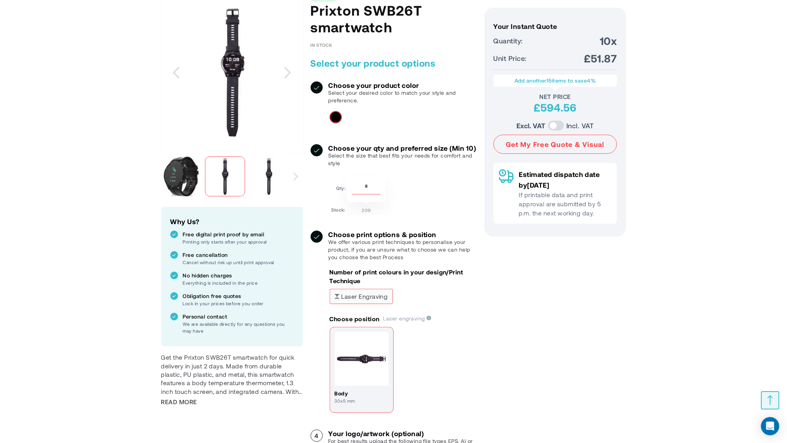
click at [257, 177] on img "Prixton SWB26T smartwatch" at bounding box center [269, 177] width 40 height 40
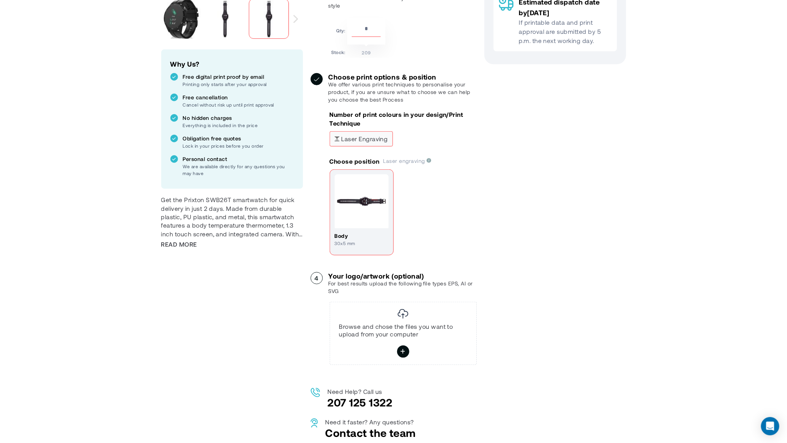
scroll to position [57, 0]
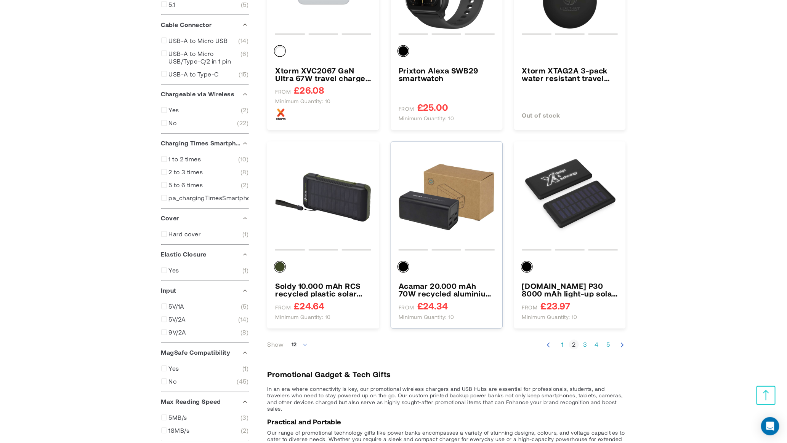
scroll to position [737, 0]
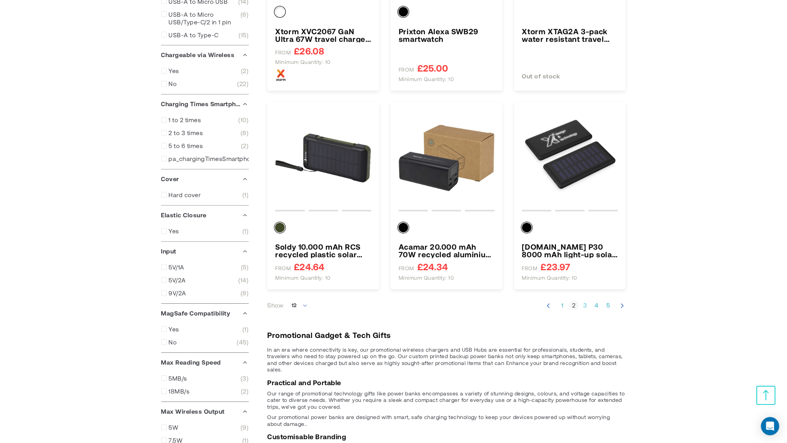
click at [584, 307] on link "Page 3" at bounding box center [585, 306] width 10 height 8
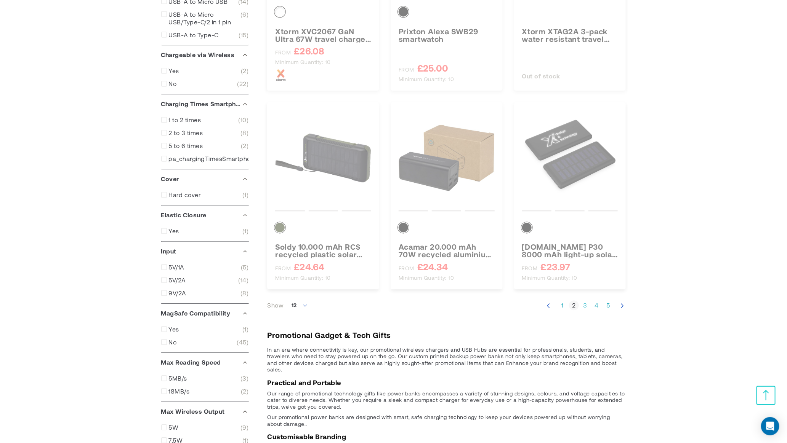
scroll to position [191, 0]
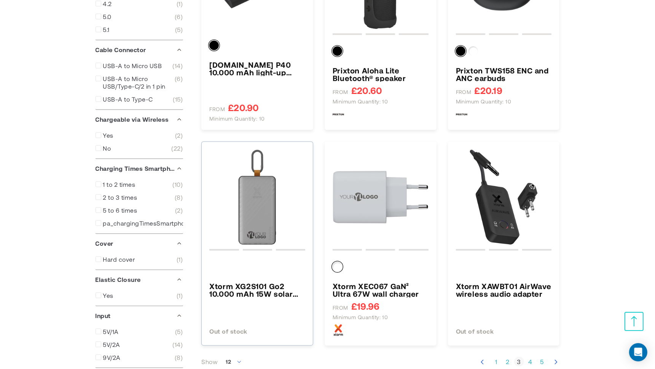
scroll to position [581, 0]
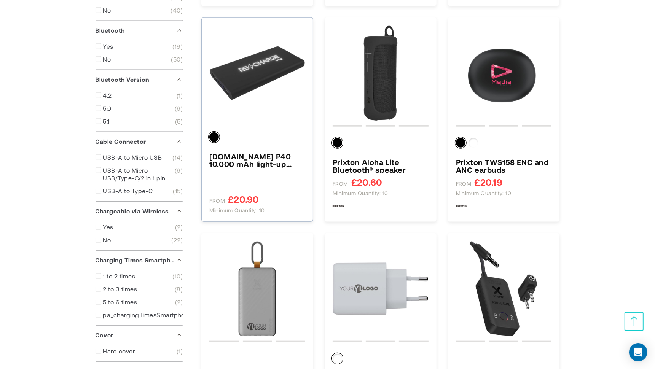
click at [273, 159] on h3 "SCX.design P40 10.000 mAh light-up wireless rubber power bank" at bounding box center [257, 160] width 96 height 15
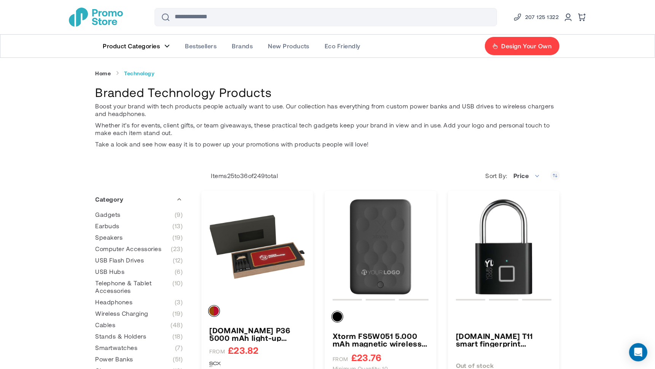
click at [139, 48] on span "Product Categories" at bounding box center [131, 46] width 57 height 8
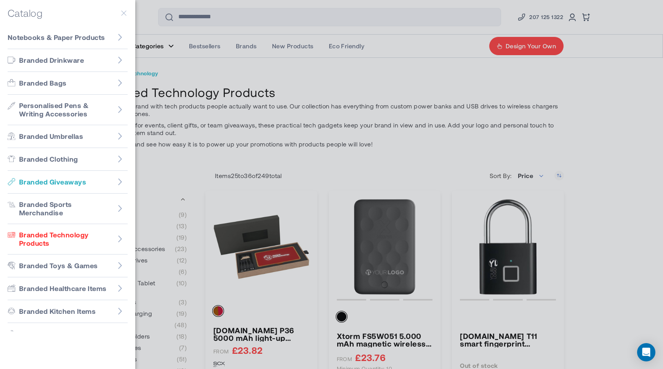
click at [95, 181] on p "Branded Giveaways" at bounding box center [60, 182] width 82 height 9
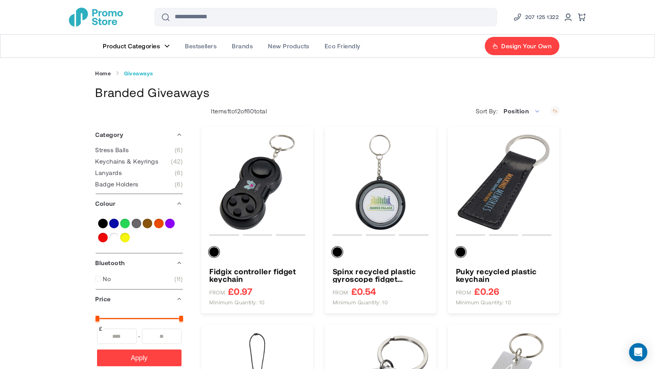
click at [552, 110] on icon "Set Descending Direction" at bounding box center [556, 111] width 10 height 10
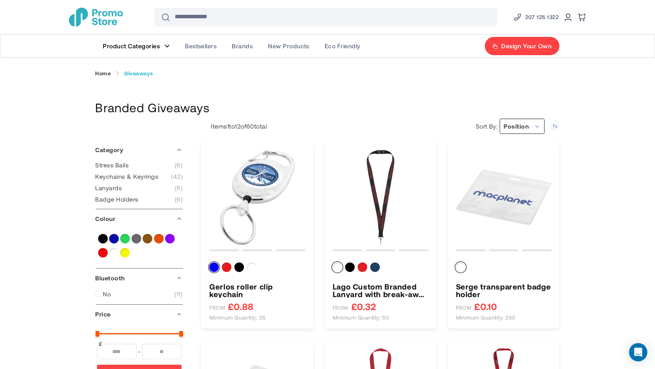
click at [532, 124] on span "Position" at bounding box center [522, 126] width 45 height 15
click at [510, 171] on li "Price" at bounding box center [520, 170] width 50 height 14
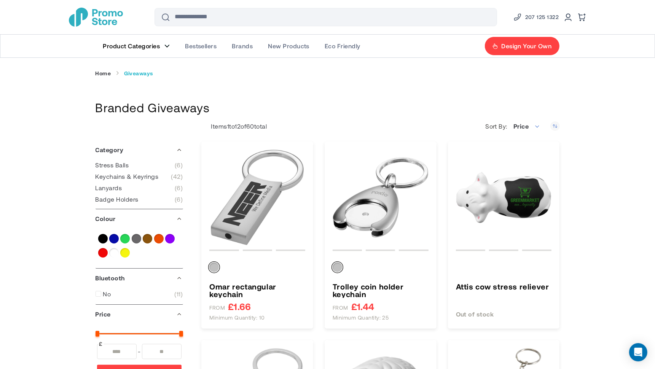
click at [142, 45] on span "Product Categories" at bounding box center [131, 46] width 57 height 8
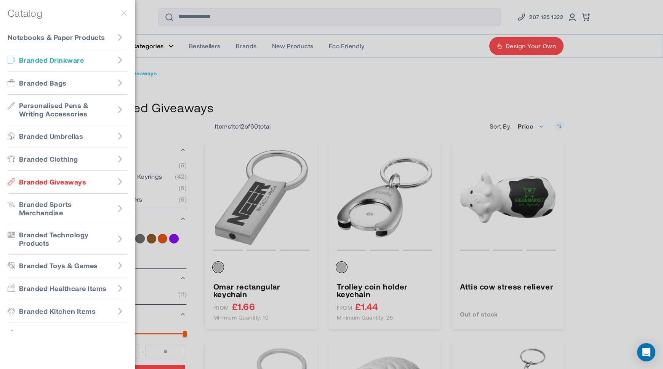
click at [83, 67] on link "Branded Drinkware" at bounding box center [68, 60] width 120 height 23
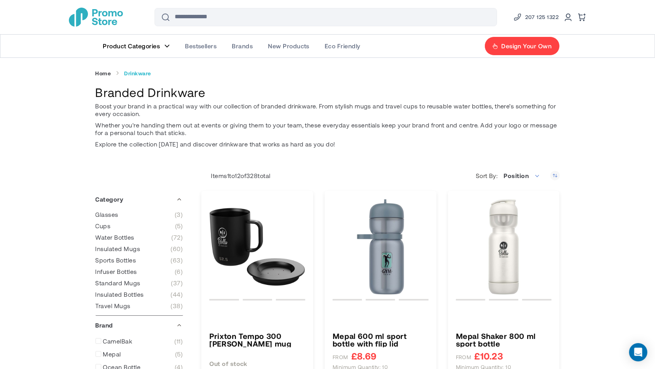
type input "****"
type input "*****"
click at [540, 174] on span "Position" at bounding box center [522, 175] width 45 height 15
click at [507, 213] on li "Price" at bounding box center [520, 219] width 50 height 14
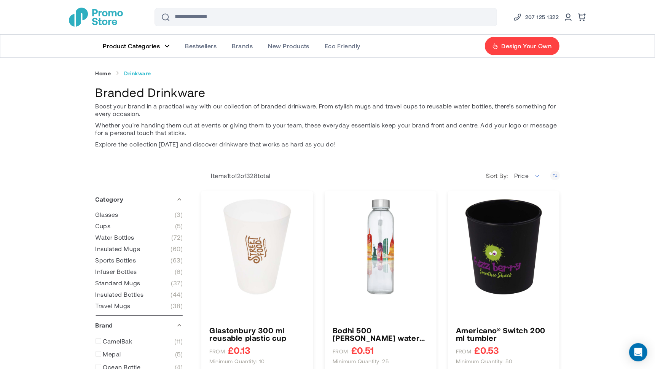
type input "****"
type input "*****"
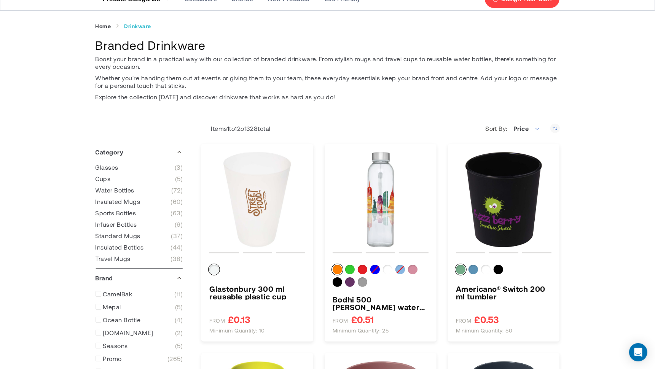
scroll to position [48, 0]
click at [555, 125] on icon "Set Descending Direction" at bounding box center [556, 128] width 10 height 10
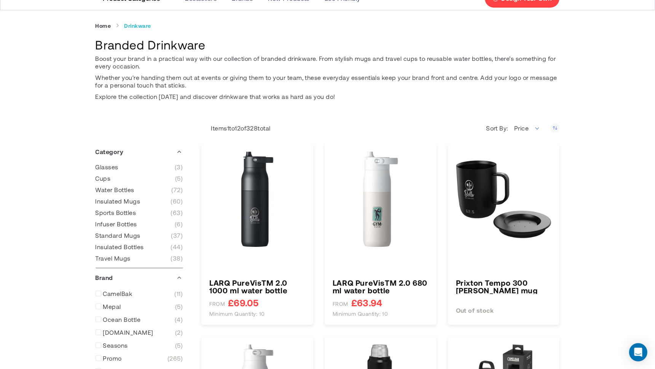
type input "****"
type input "*****"
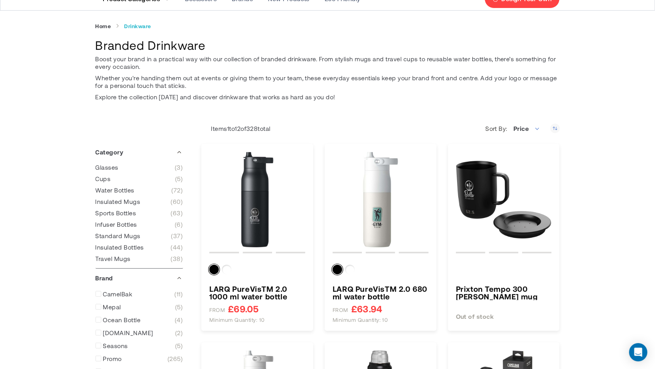
scroll to position [48, 0]
click at [271, 294] on h3 "LARQ PureVisTM 2.0 1000 ml water bottle" at bounding box center [257, 292] width 96 height 15
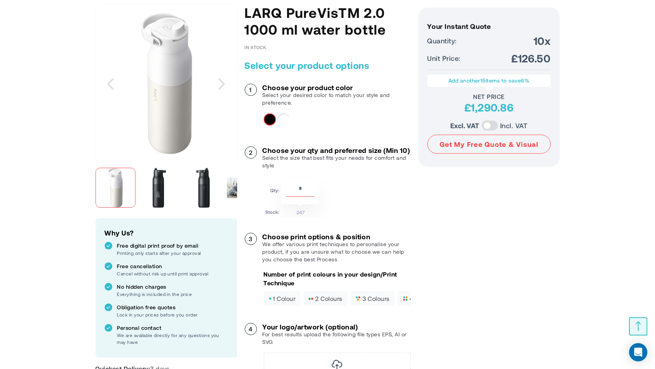
scroll to position [48, 0]
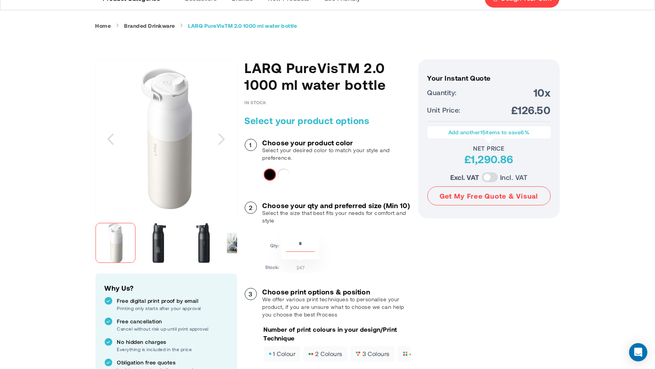
click at [357, 175] on div at bounding box center [335, 175] width 143 height 12
drag, startPoint x: 164, startPoint y: 149, endPoint x: 179, endPoint y: 158, distance: 17.6
click at [180, 159] on img at bounding box center [167, 139] width 142 height 142
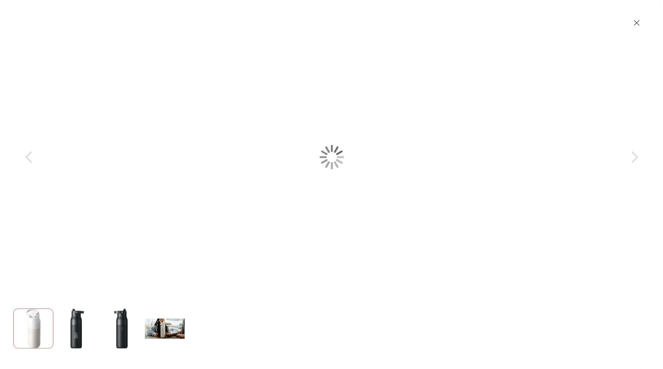
scroll to position [0, 0]
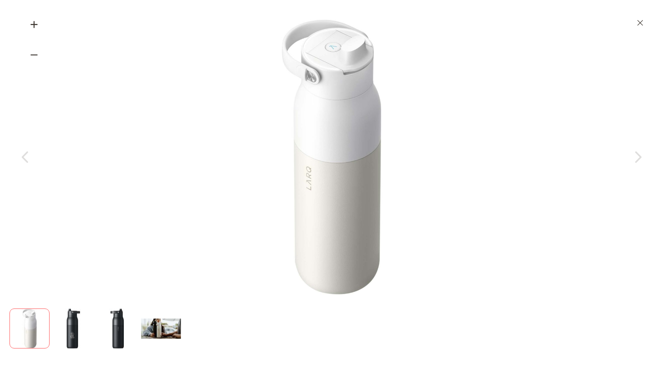
click at [511, 92] on div at bounding box center [331, 157] width 625 height 277
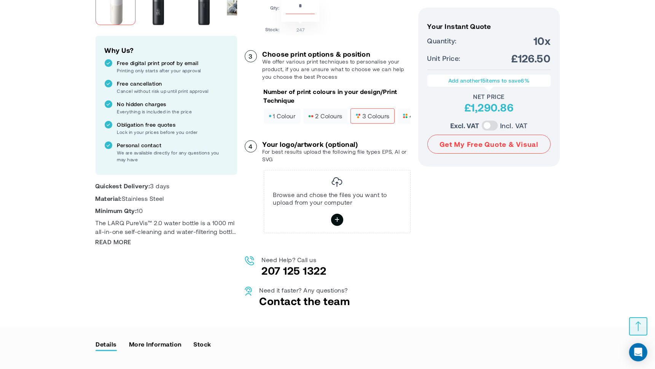
scroll to position [286, 0]
drag, startPoint x: 364, startPoint y: 121, endPoint x: 298, endPoint y: 119, distance: 66.3
click at [298, 119] on div "1 colour 2 colours 3 colours 4 colours" at bounding box center [337, 117] width 147 height 17
click at [317, 141] on div "Choose your product color Select your desired color to match your style and pre…" at bounding box center [328, 67] width 166 height 333
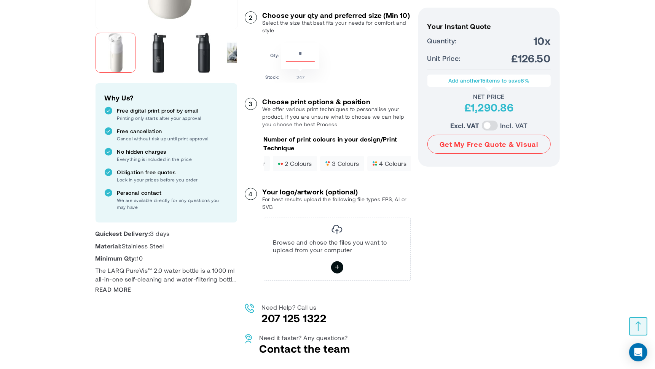
scroll to position [0, 32]
click at [390, 166] on span "4 colours" at bounding box center [388, 163] width 34 height 5
click at [346, 166] on span "3 colours" at bounding box center [341, 163] width 34 height 5
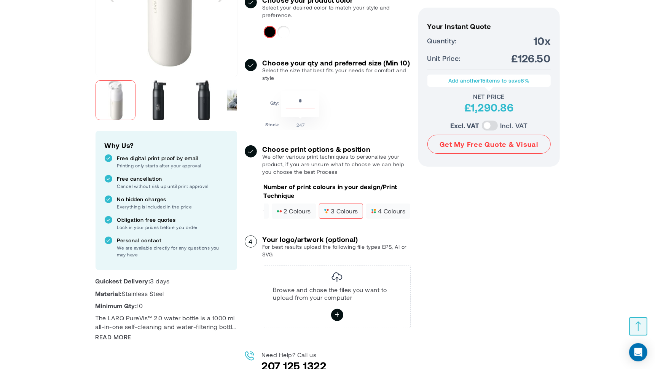
scroll to position [95, 0]
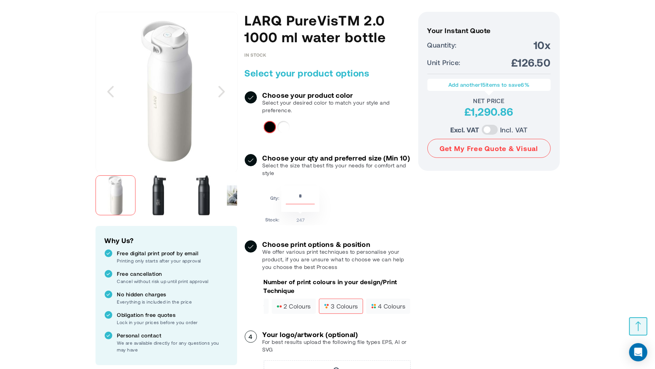
click at [160, 202] on img "LARQ PureVisTM 2.0 1000 ml water bottle" at bounding box center [159, 196] width 40 height 40
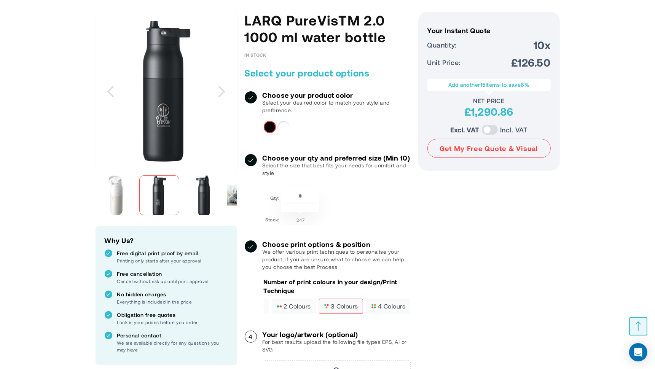
click at [204, 208] on img "LARQ PureVisTM 2.0 1000 ml water bottle" at bounding box center [203, 196] width 40 height 40
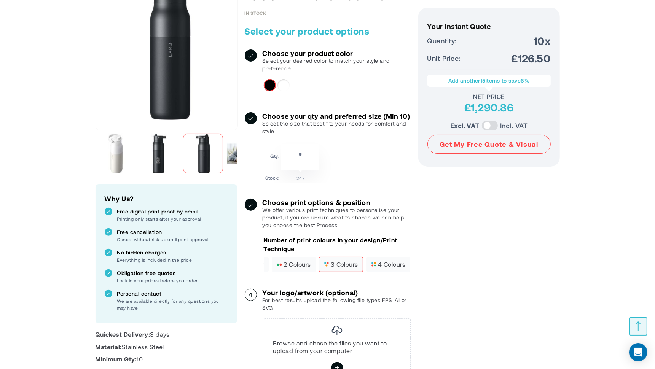
scroll to position [143, 0]
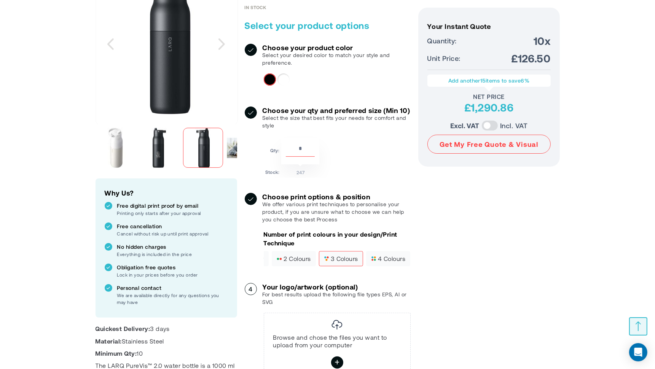
click at [228, 155] on div "Next" at bounding box center [230, 148] width 14 height 48
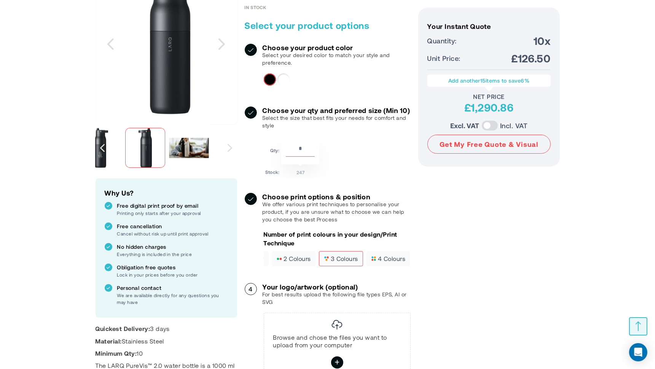
click at [190, 148] on img "LARQ PureVisTM 2.0 1000 ml water bottle" at bounding box center [189, 148] width 40 height 40
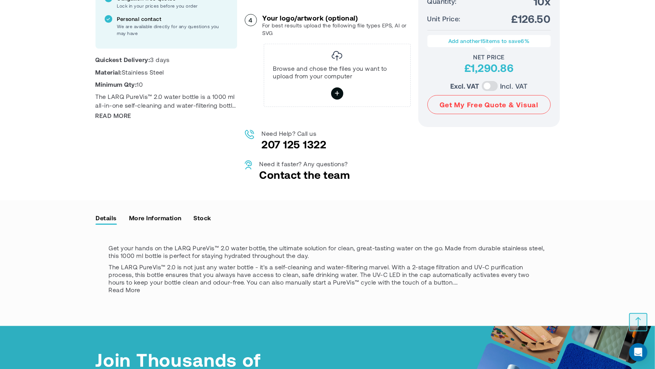
scroll to position [476, 0]
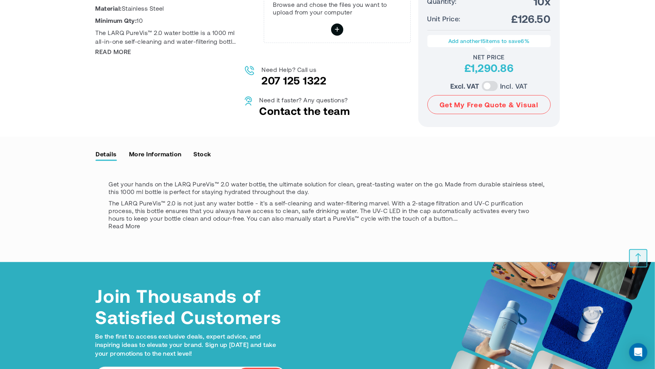
click at [171, 160] on link "More Information" at bounding box center [155, 153] width 53 height 11
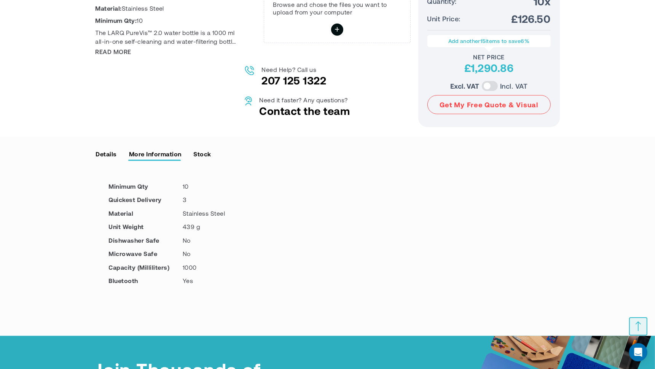
click at [201, 160] on link "Stock" at bounding box center [202, 153] width 18 height 11
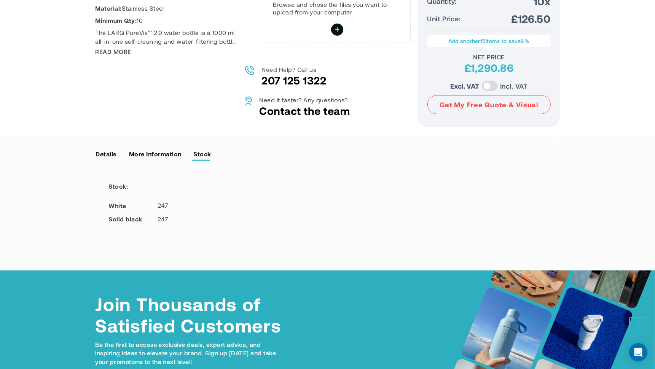
click at [115, 160] on link "Details" at bounding box center [107, 153] width 22 height 11
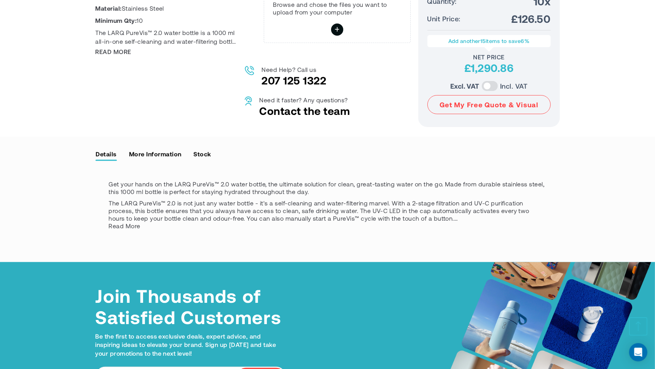
click at [173, 160] on link "More Information" at bounding box center [155, 153] width 53 height 11
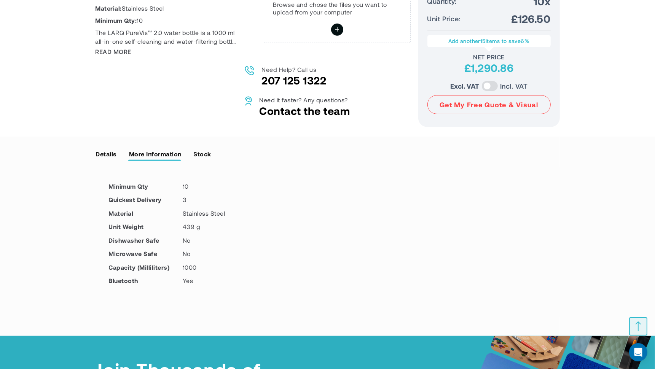
click at [109, 160] on link "Details" at bounding box center [107, 153] width 22 height 11
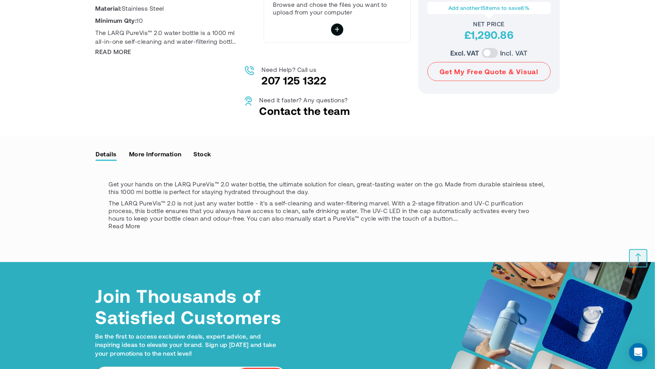
scroll to position [524, 0]
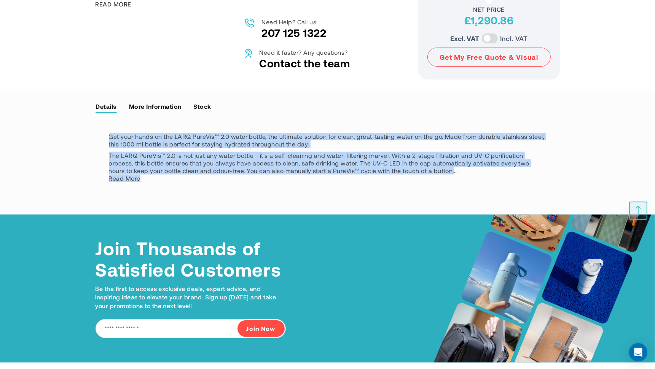
drag, startPoint x: 150, startPoint y: 185, endPoint x: 105, endPoint y: 141, distance: 63.3
click at [106, 141] on div "Get your hands on the LARQ PureVis™ 2.0 water bottle, the ultimate solution for…" at bounding box center [328, 158] width 465 height 76
drag, startPoint x: 206, startPoint y: 190, endPoint x: 192, endPoint y: 183, distance: 16.0
click at [206, 182] on div "Get your hands on the LARQ PureVis™ 2.0 water bottle, the ultimate solution for…" at bounding box center [328, 158] width 438 height 50
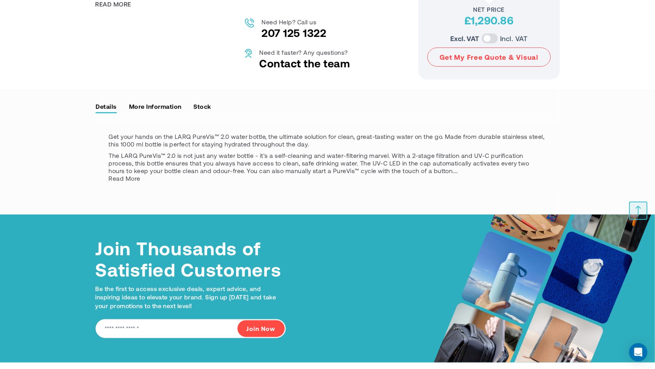
click at [137, 182] on span "Read More" at bounding box center [125, 178] width 32 height 7
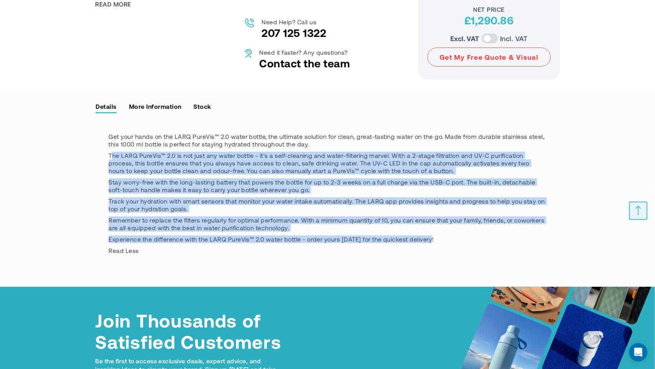
drag, startPoint x: 439, startPoint y: 244, endPoint x: 118, endPoint y: 158, distance: 332.8
click at [118, 158] on div "Get your hands on the LARQ PureVis™ 2.0 water bottle, the ultimate solution for…" at bounding box center [328, 190] width 438 height 114
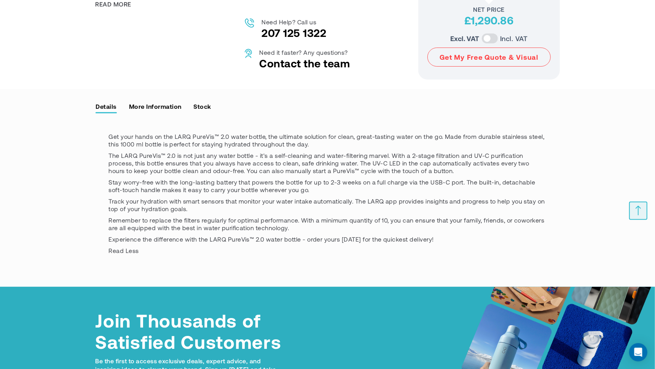
click at [297, 148] on p "Get your hands on the LARQ PureVis™ 2.0 water bottle, the ultimate solution for…" at bounding box center [328, 140] width 438 height 15
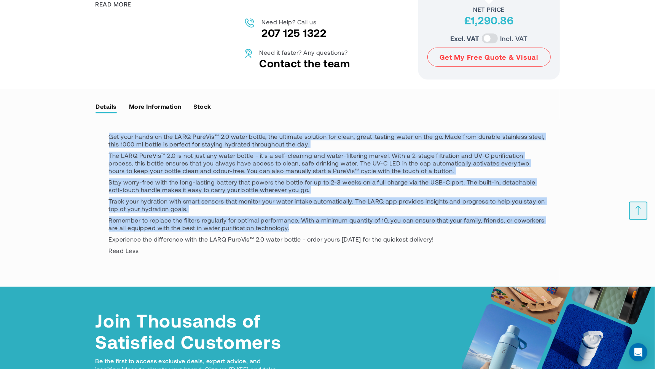
drag, startPoint x: 313, startPoint y: 236, endPoint x: 107, endPoint y: 148, distance: 224.9
click at [107, 148] on div "Get your hands on the LARQ PureVis™ 2.0 water bottle, the ultimate solution for…" at bounding box center [328, 194] width 465 height 149
copy div "Get your hands on the LARQ PureVis™ 2.0 water bottle, the ultimate solution for…"
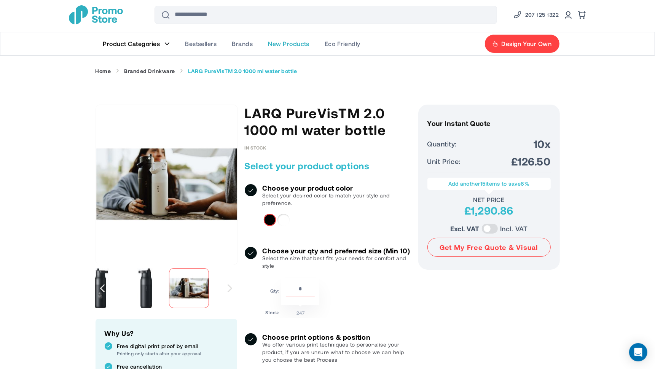
scroll to position [0, 0]
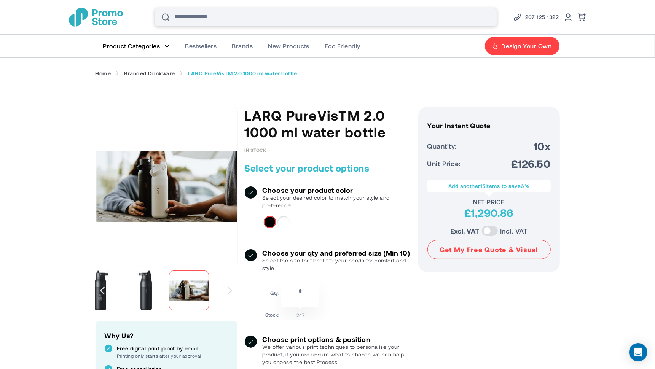
click at [230, 14] on input "Search" at bounding box center [326, 17] width 343 height 18
type input "*"
type input "*******"
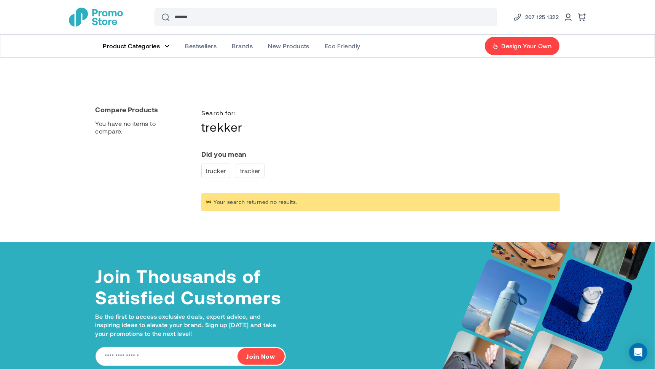
click at [258, 174] on link "tracker" at bounding box center [250, 171] width 29 height 14
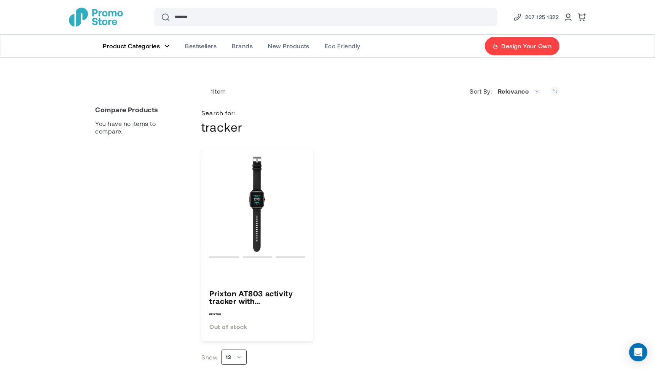
click at [233, 355] on span "12" at bounding box center [234, 357] width 25 height 15
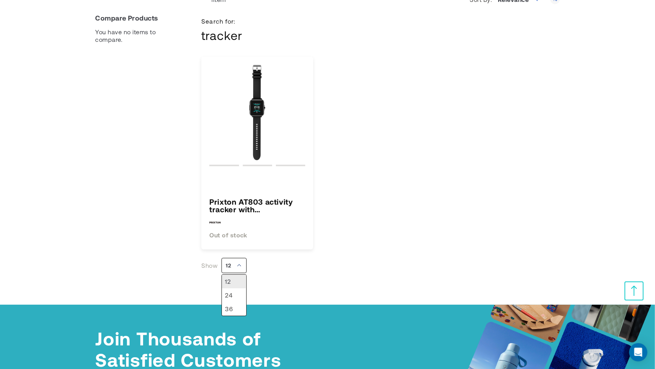
scroll to position [143, 0]
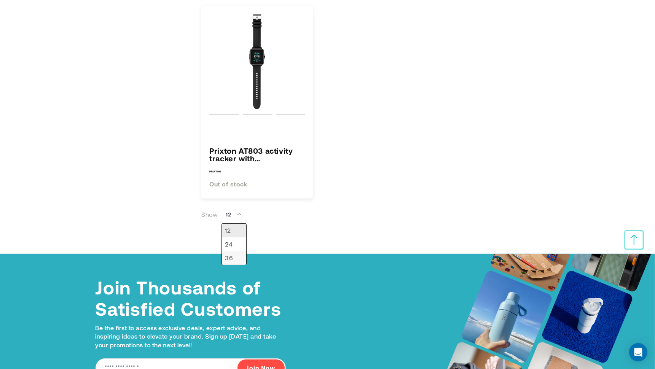
click at [235, 254] on li "36" at bounding box center [234, 258] width 24 height 14
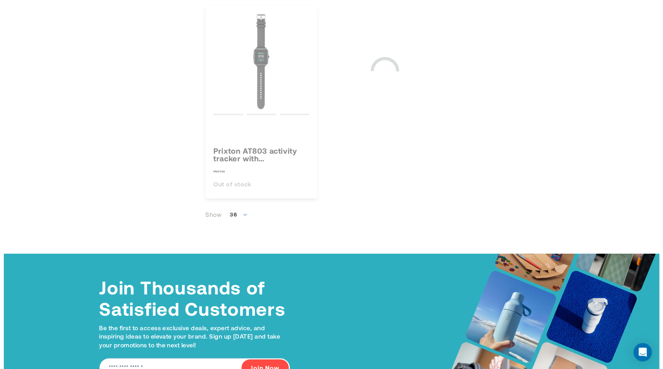
scroll to position [0, 0]
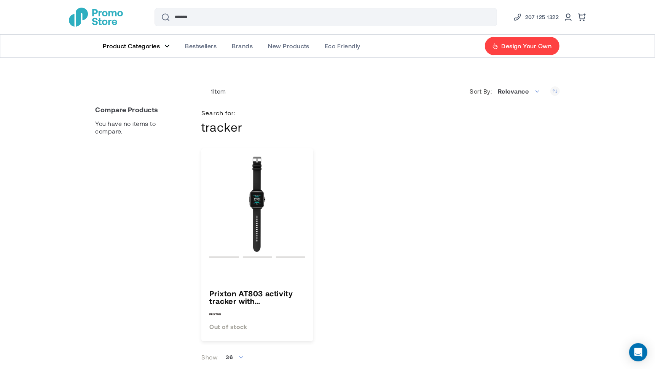
click at [131, 40] on link "Product Categories" at bounding box center [137, 46] width 82 height 23
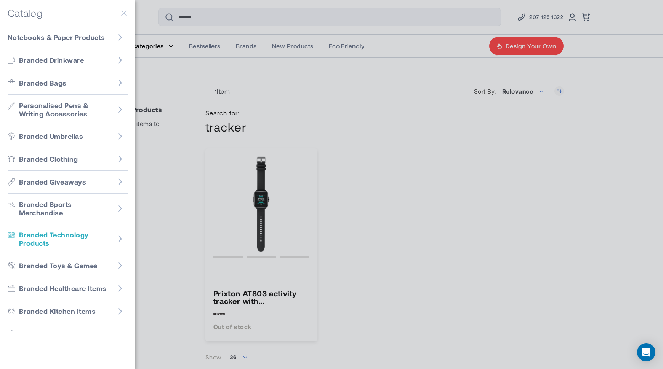
click at [99, 235] on span "Branded Technology Products" at bounding box center [65, 239] width 93 height 17
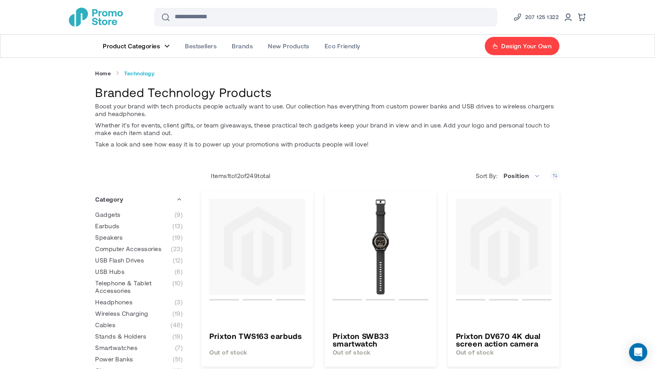
click at [150, 43] on span "Product Categories" at bounding box center [131, 46] width 57 height 8
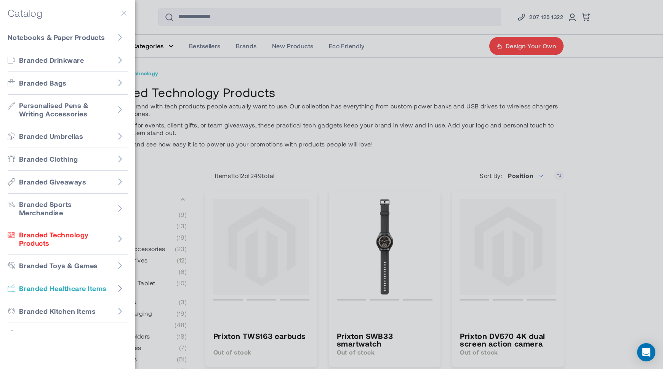
click at [116, 289] on icon "Go to Branded Healthcare Items" at bounding box center [120, 289] width 8 height 8
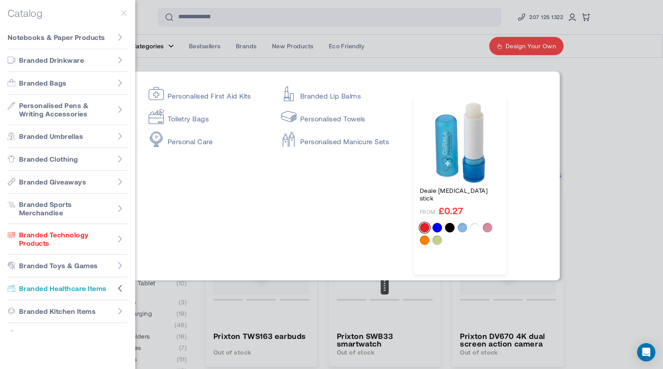
click at [84, 289] on span "Branded Healthcare Items" at bounding box center [63, 289] width 88 height 9
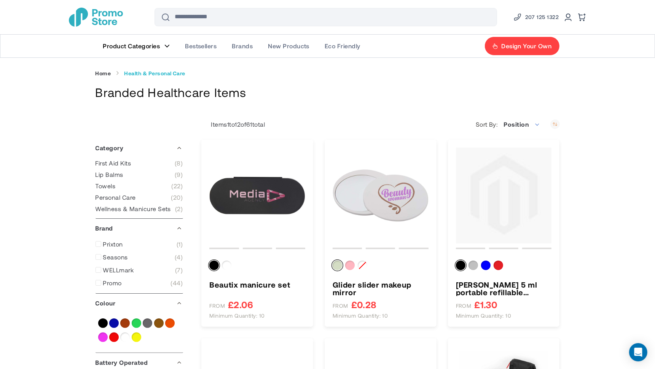
click at [555, 125] on icon "Set Descending Direction" at bounding box center [556, 125] width 10 height 10
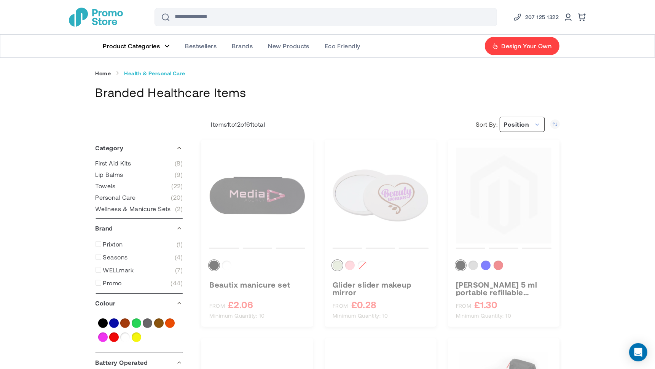
click at [542, 125] on span "Position" at bounding box center [522, 124] width 45 height 15
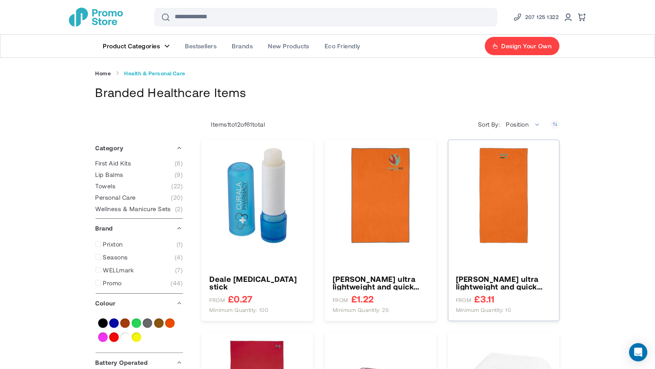
type input "****"
type input "*****"
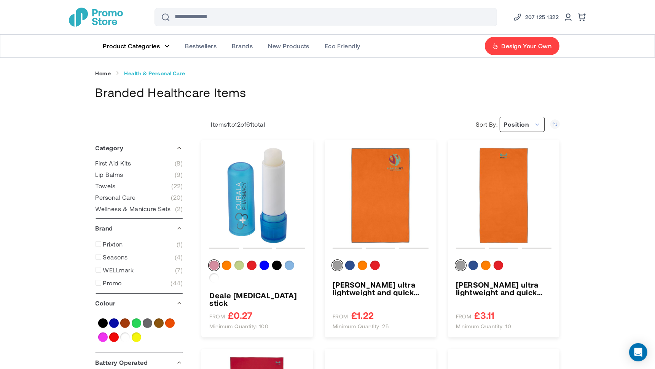
click at [519, 127] on span "Position" at bounding box center [516, 124] width 25 height 7
click at [515, 163] on li "Price" at bounding box center [520, 168] width 50 height 14
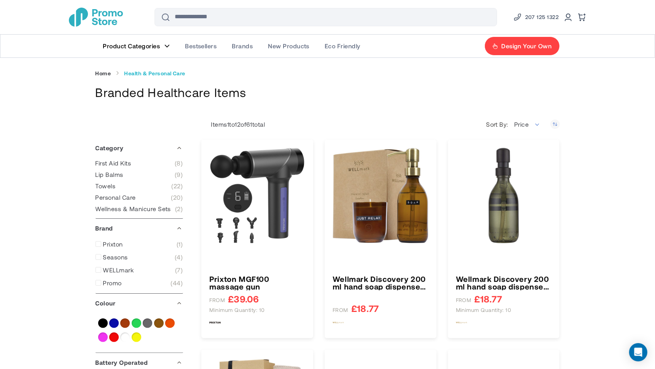
type input "****"
type input "*****"
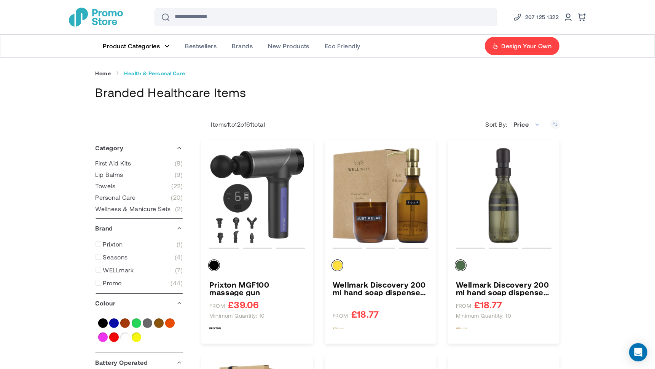
click at [124, 41] on link "Product Categories" at bounding box center [137, 46] width 82 height 23
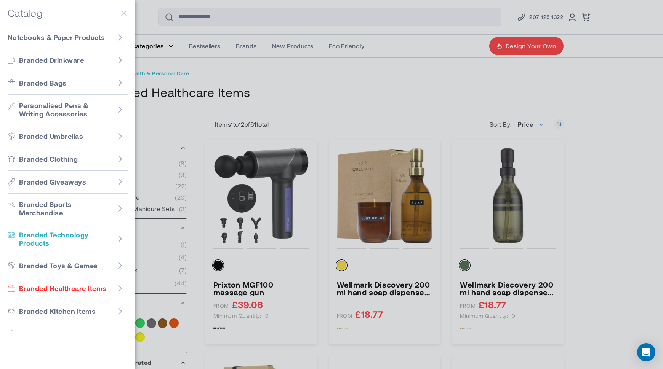
click at [100, 245] on span "Branded Technology Products" at bounding box center [65, 239] width 93 height 17
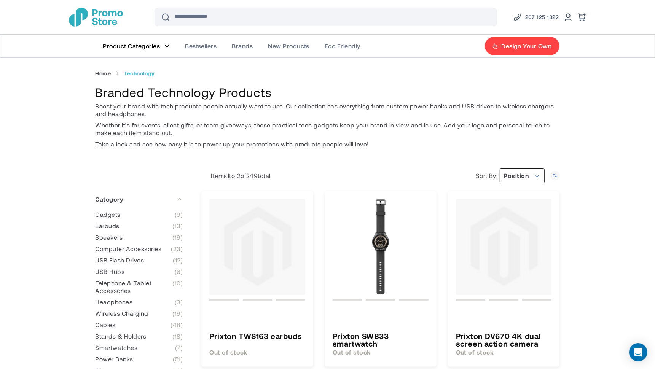
click at [537, 174] on span "Position" at bounding box center [522, 175] width 45 height 15
click at [504, 221] on li "Price" at bounding box center [520, 219] width 50 height 14
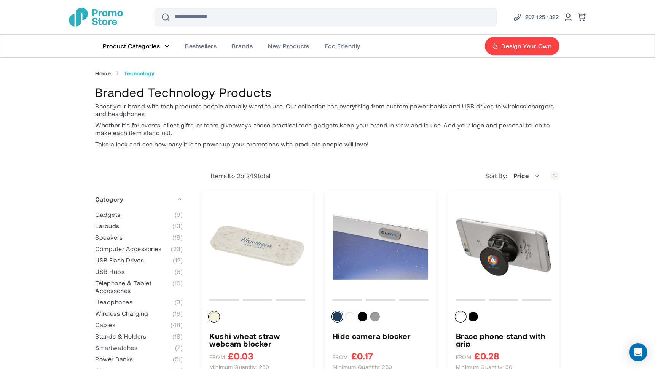
click at [553, 174] on icon "Set Descending Direction" at bounding box center [556, 176] width 10 height 10
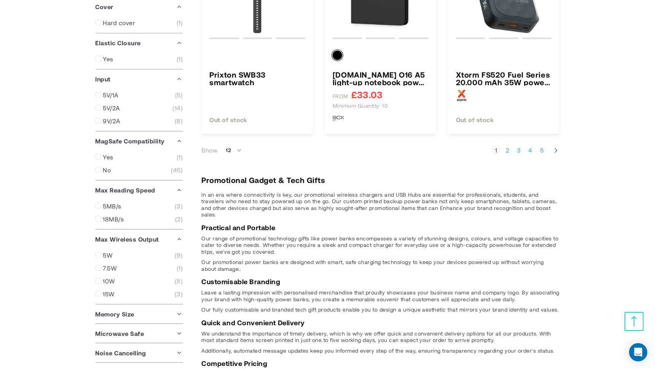
scroll to position [905, 0]
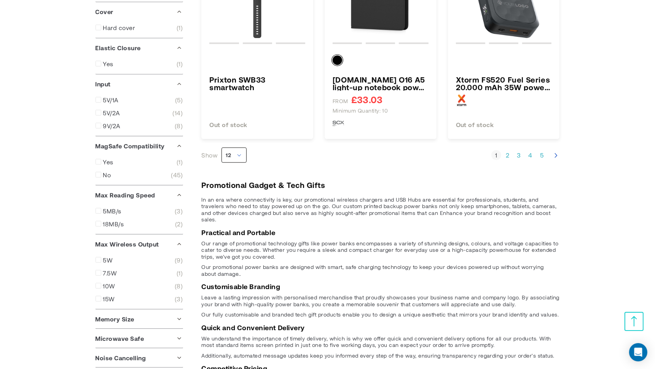
click at [239, 152] on span "12" at bounding box center [234, 155] width 25 height 15
click at [238, 198] on li "36" at bounding box center [234, 199] width 24 height 14
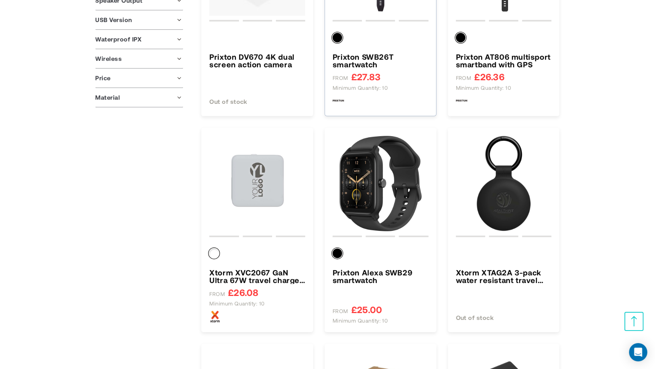
scroll to position [1381, 0]
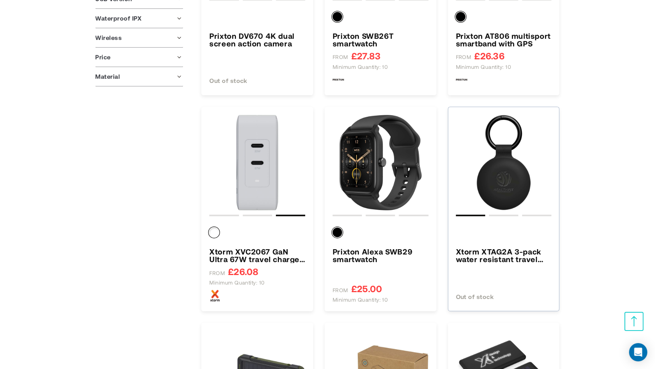
click at [525, 237] on div at bounding box center [504, 234] width 96 height 20
click at [505, 171] on img "Xtorm XTAG2A 3-pack water resistant travel tag" at bounding box center [504, 163] width 96 height 96
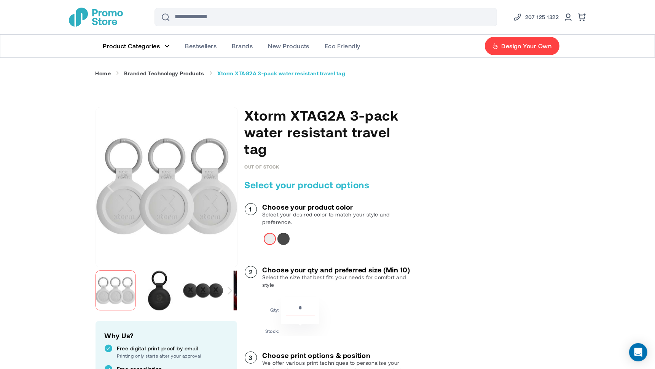
click at [229, 286] on div "Next" at bounding box center [230, 291] width 14 height 48
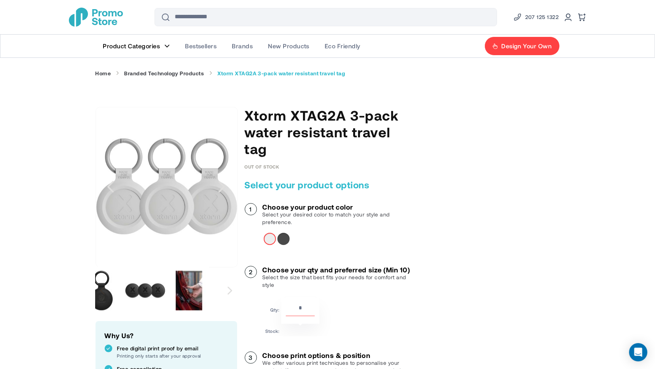
click at [104, 289] on div "Previous" at bounding box center [103, 291] width 14 height 48
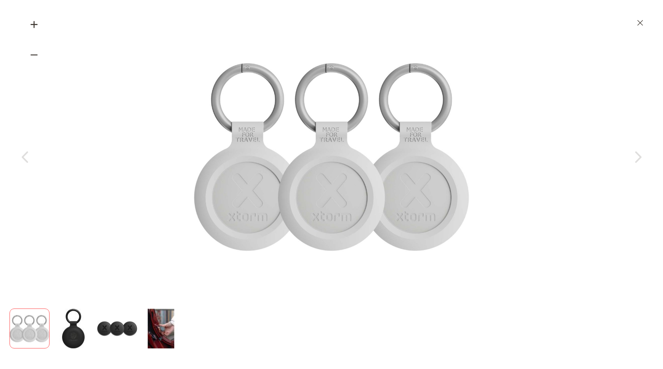
click at [69, 318] on img "Xtorm XTAG2A 3-pack water resistant travel tag" at bounding box center [73, 329] width 40 height 40
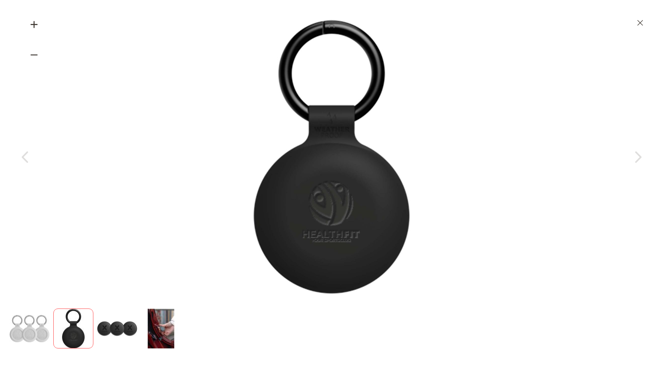
click at [33, 330] on img "Xtorm XTAG2A 3-pack water resistant travel tag" at bounding box center [30, 329] width 40 height 40
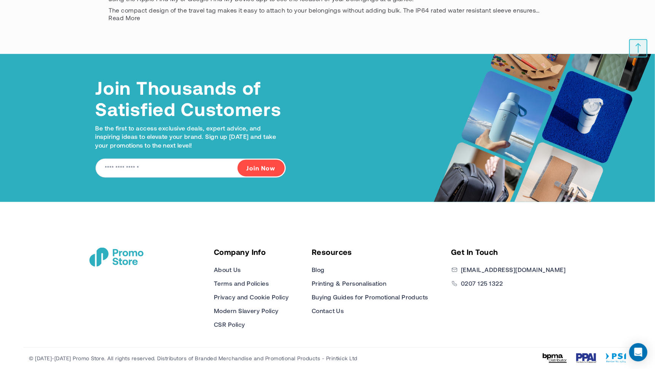
scroll to position [504, 0]
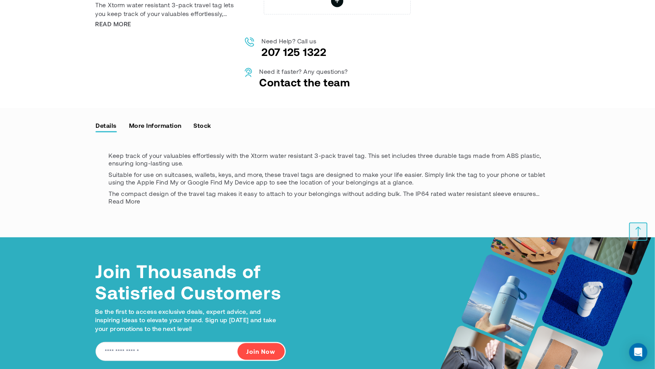
click at [203, 131] on link "Stock" at bounding box center [202, 125] width 18 height 11
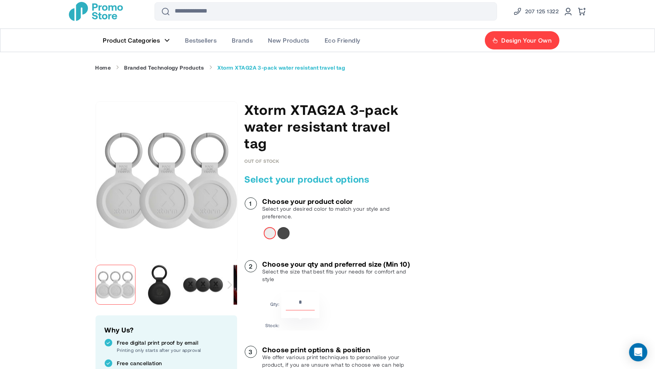
scroll to position [0, 0]
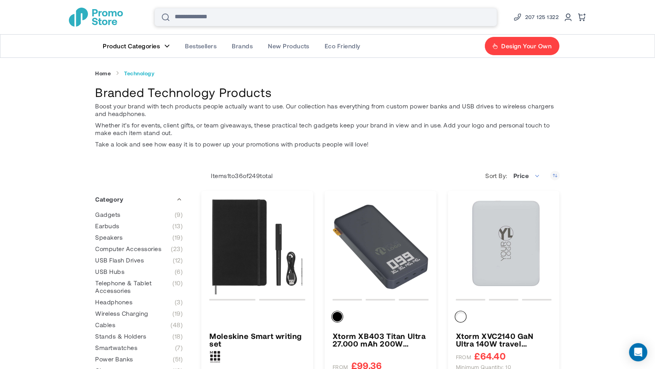
click at [243, 13] on input "Search" at bounding box center [326, 17] width 343 height 18
type input "***"
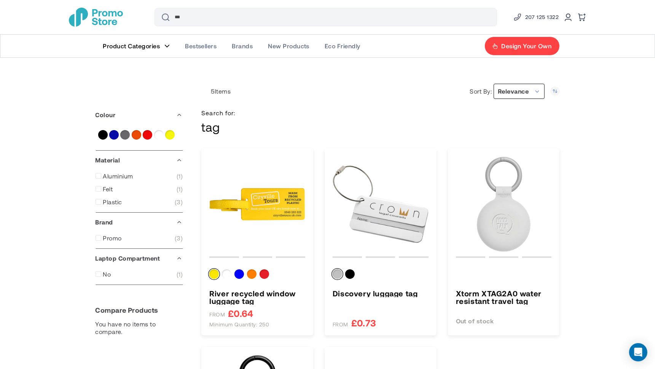
click at [535, 90] on span "Relevance" at bounding box center [519, 91] width 51 height 15
click at [524, 122] on li "Price" at bounding box center [517, 121] width 53 height 14
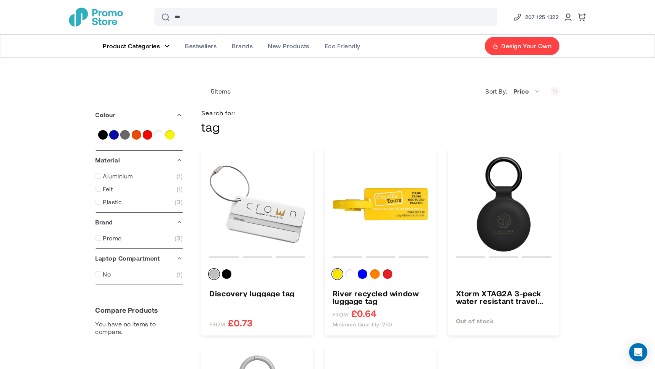
drag, startPoint x: 557, startPoint y: 89, endPoint x: 552, endPoint y: 90, distance: 5.0
click at [557, 89] on icon "Set Ascending Direction" at bounding box center [556, 91] width 10 height 10
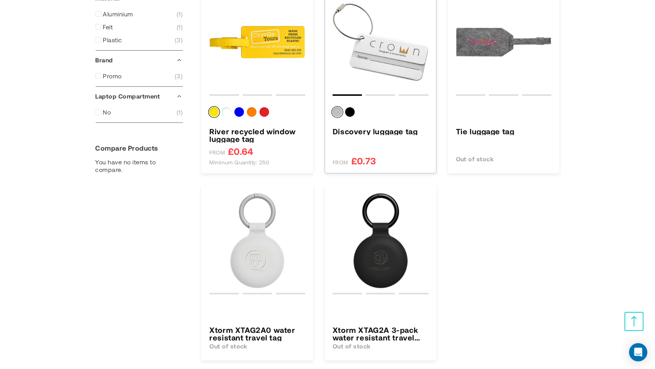
scroll to position [190, 0]
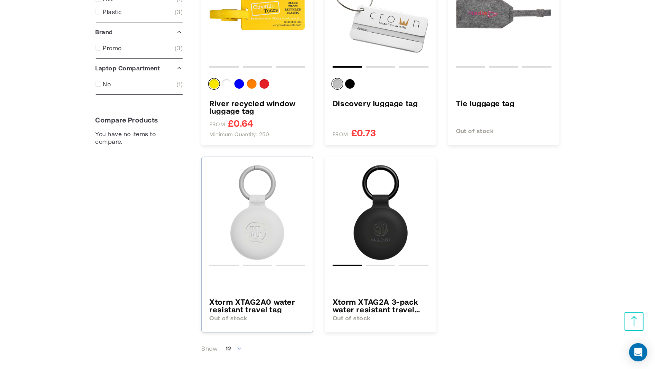
click at [266, 309] on h3 "Xtorm XTAG2A0 water resistant travel tag" at bounding box center [257, 305] width 96 height 15
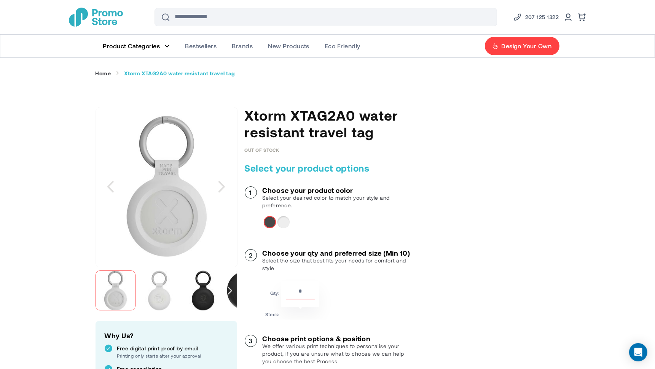
click at [157, 290] on img "Xtorm XTAG2A0 water resistant travel tag" at bounding box center [159, 291] width 40 height 40
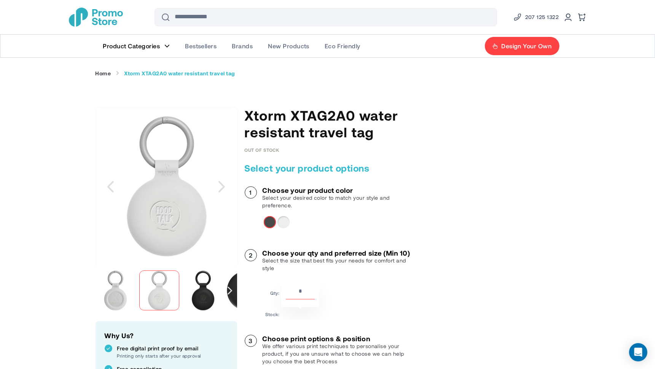
click at [122, 294] on img "Xtorm XTAG2A0 water resistant travel tag" at bounding box center [116, 291] width 40 height 40
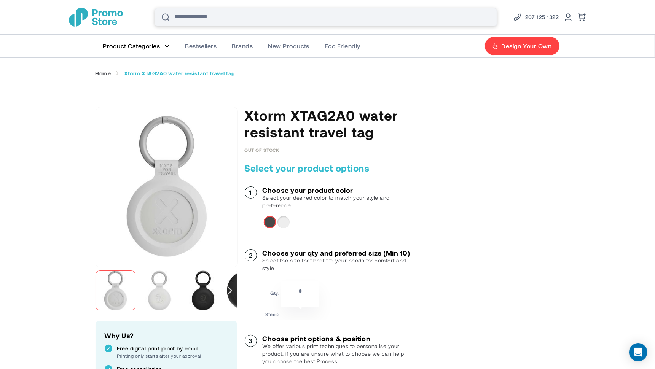
click at [227, 19] on input "Search" at bounding box center [326, 17] width 343 height 18
type input "**********"
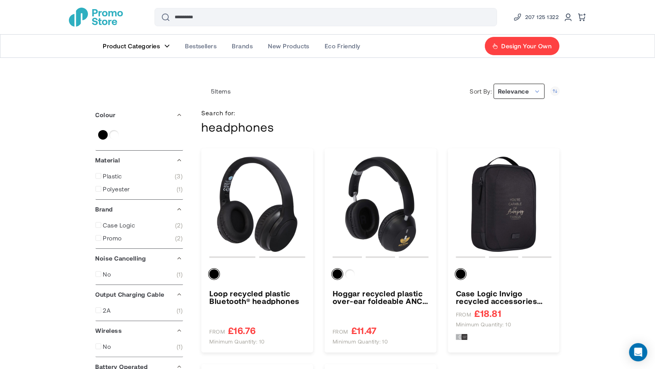
click at [528, 94] on span "Relevance" at bounding box center [513, 91] width 31 height 7
click at [524, 119] on li "Price" at bounding box center [517, 121] width 53 height 14
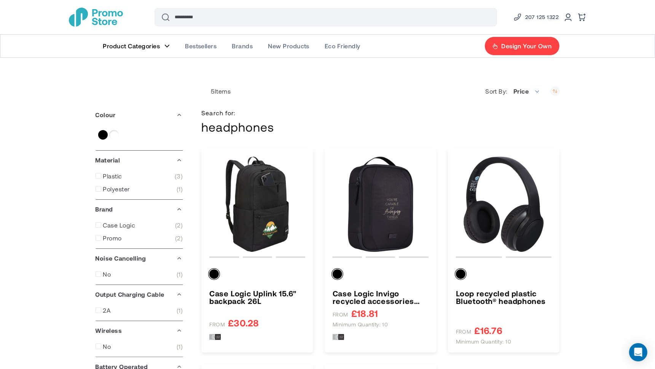
click at [555, 90] on icon "Set Ascending Direction" at bounding box center [556, 91] width 10 height 10
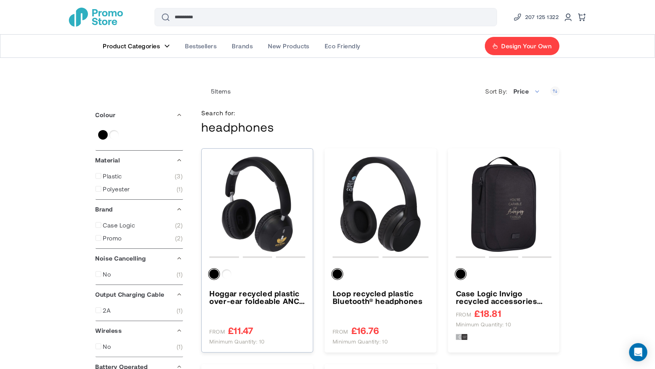
click at [249, 233] on img "Hoggar recycled plastic over-ear foldeable ANC and ENC headphones" at bounding box center [257, 205] width 96 height 96
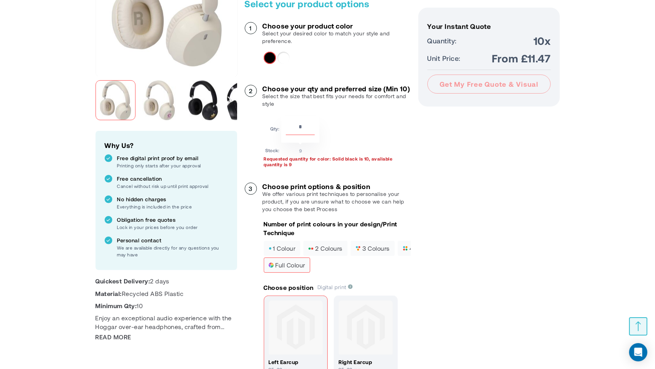
scroll to position [238, 0]
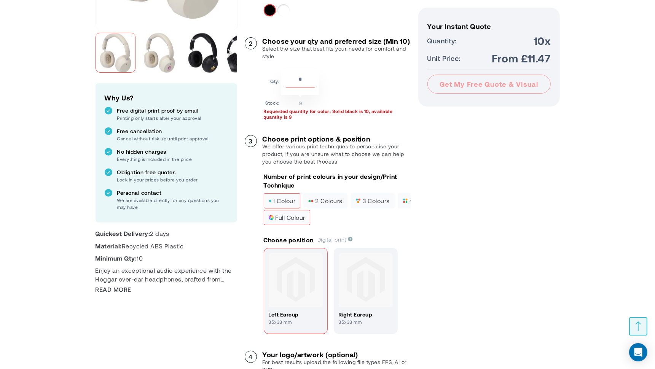
click at [294, 204] on label "1 colour" at bounding box center [282, 200] width 37 height 15
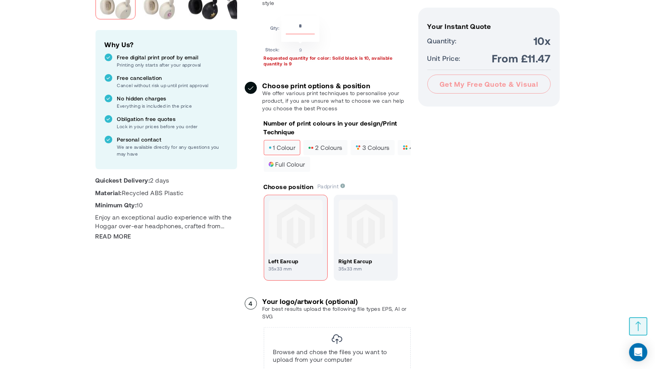
scroll to position [286, 0]
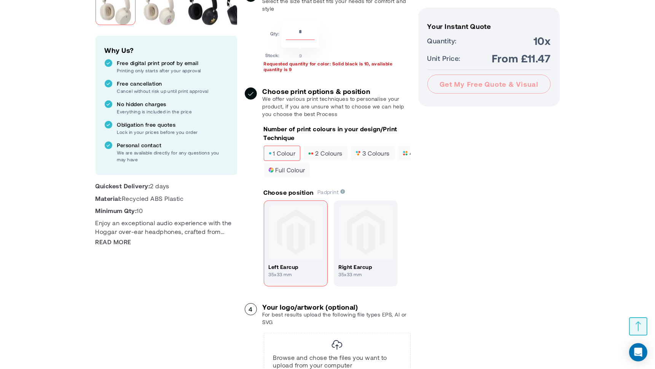
click at [297, 173] on label "full colour" at bounding box center [287, 170] width 46 height 15
click at [289, 156] on span "1 colour" at bounding box center [282, 153] width 27 height 5
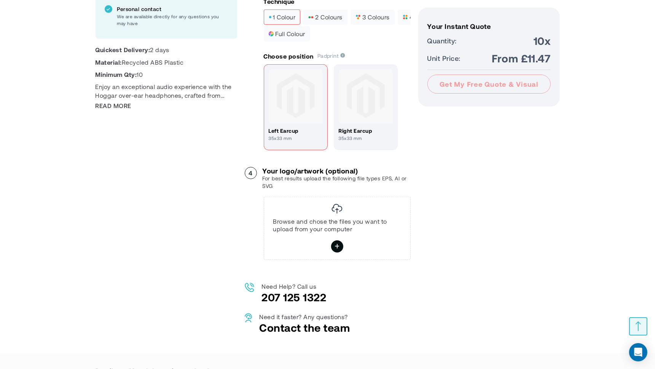
scroll to position [428, 0]
